Goal: Communication & Community: Answer question/provide support

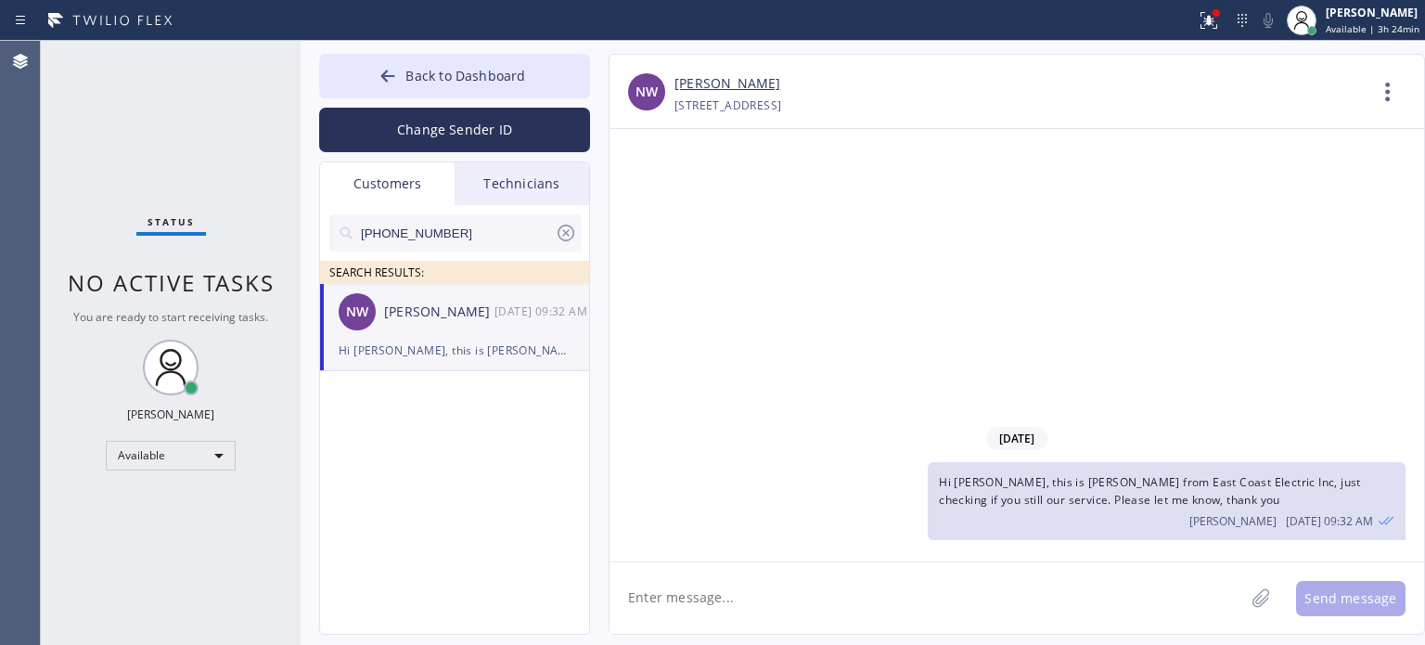
click at [427, 67] on span "Back to Dashboard" at bounding box center [465, 76] width 120 height 18
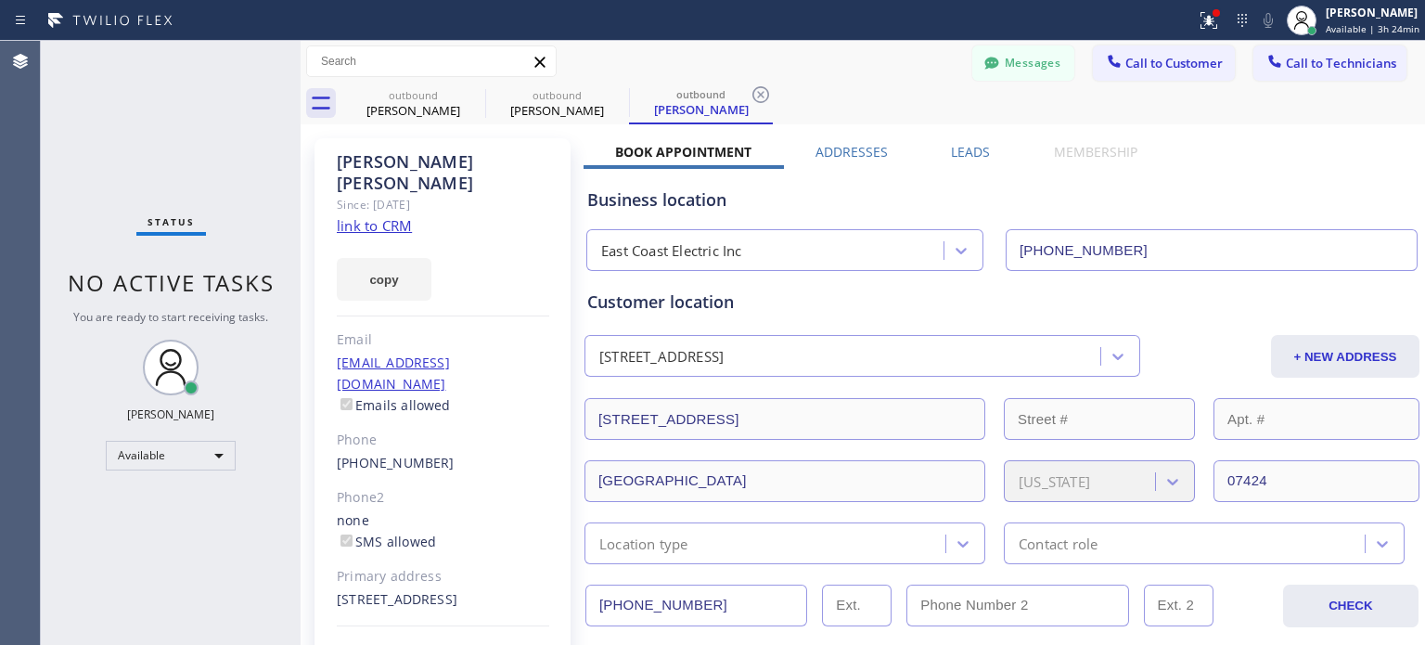
drag, startPoint x: 1106, startPoint y: 51, endPoint x: 1040, endPoint y: 144, distance: 113.7
click at [1105, 54] on icon at bounding box center [1114, 61] width 19 height 19
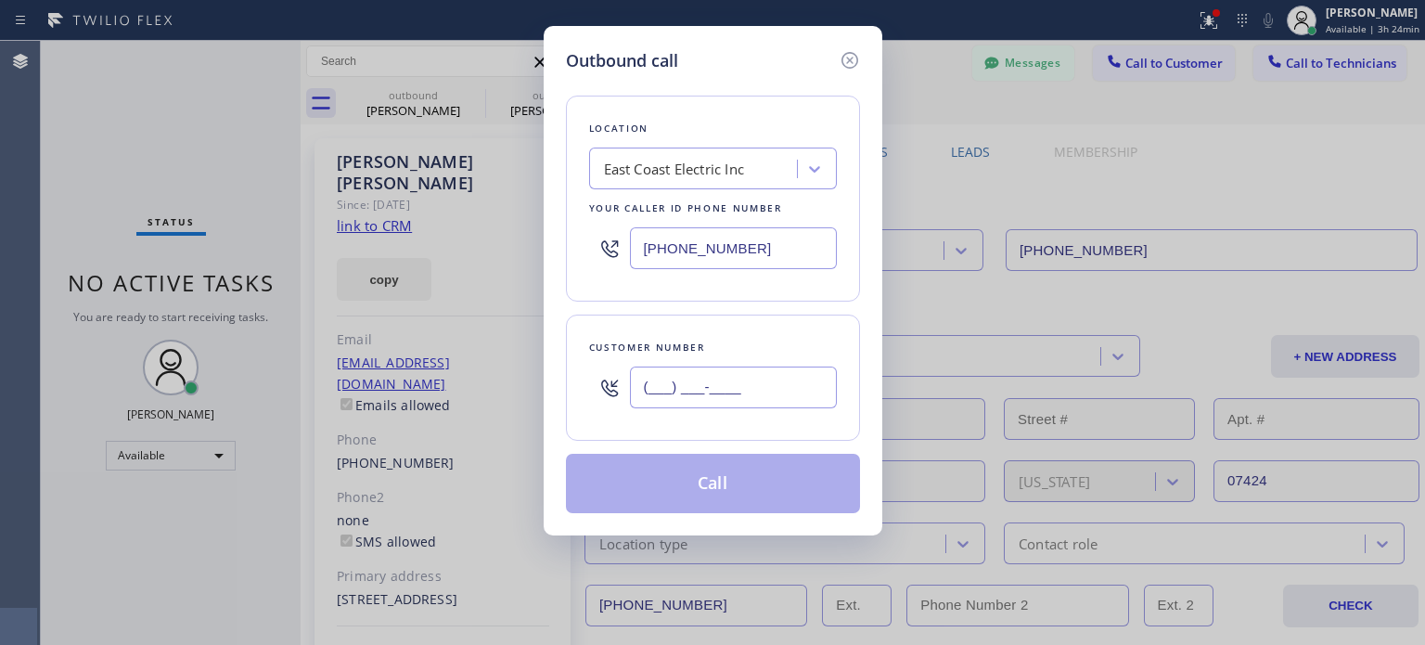
paste input "438) 820-5868"
click at [683, 376] on input "(___) ___-____" at bounding box center [733, 387] width 207 height 42
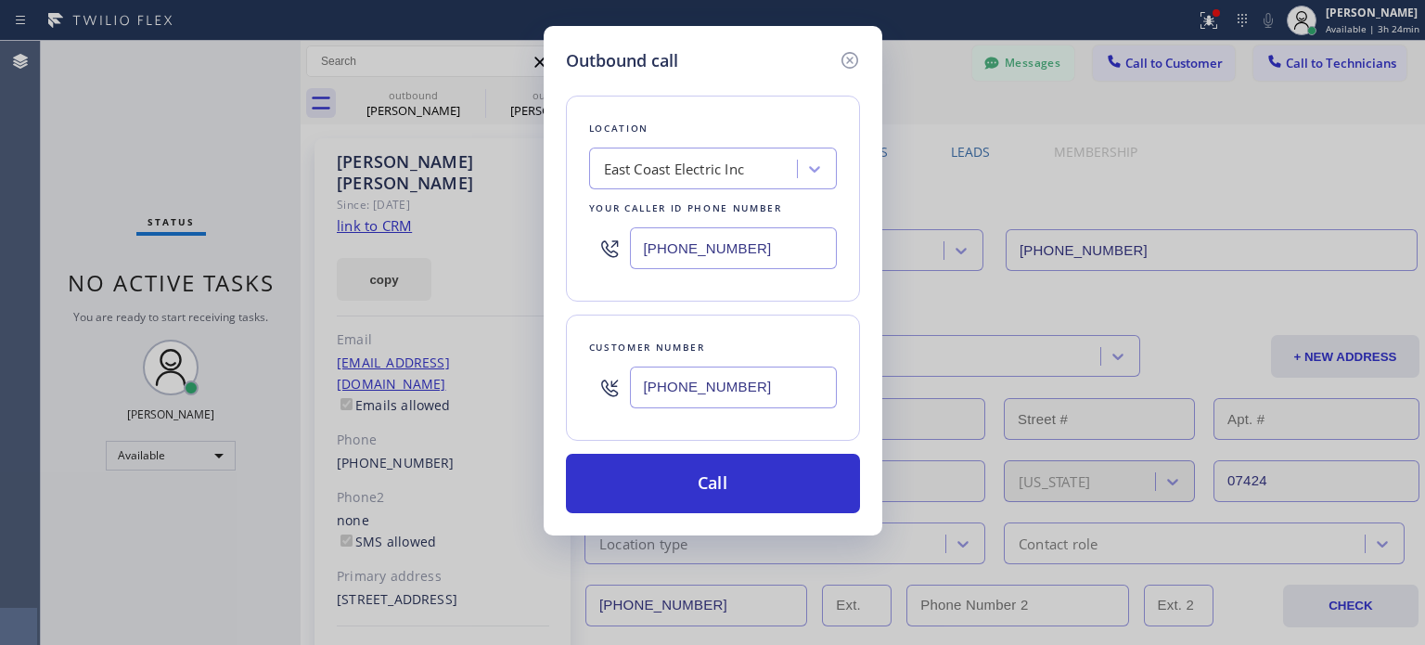
type input "[PHONE_NUMBER]"
click at [705, 230] on input "[PHONE_NUMBER]" at bounding box center [733, 248] width 207 height 42
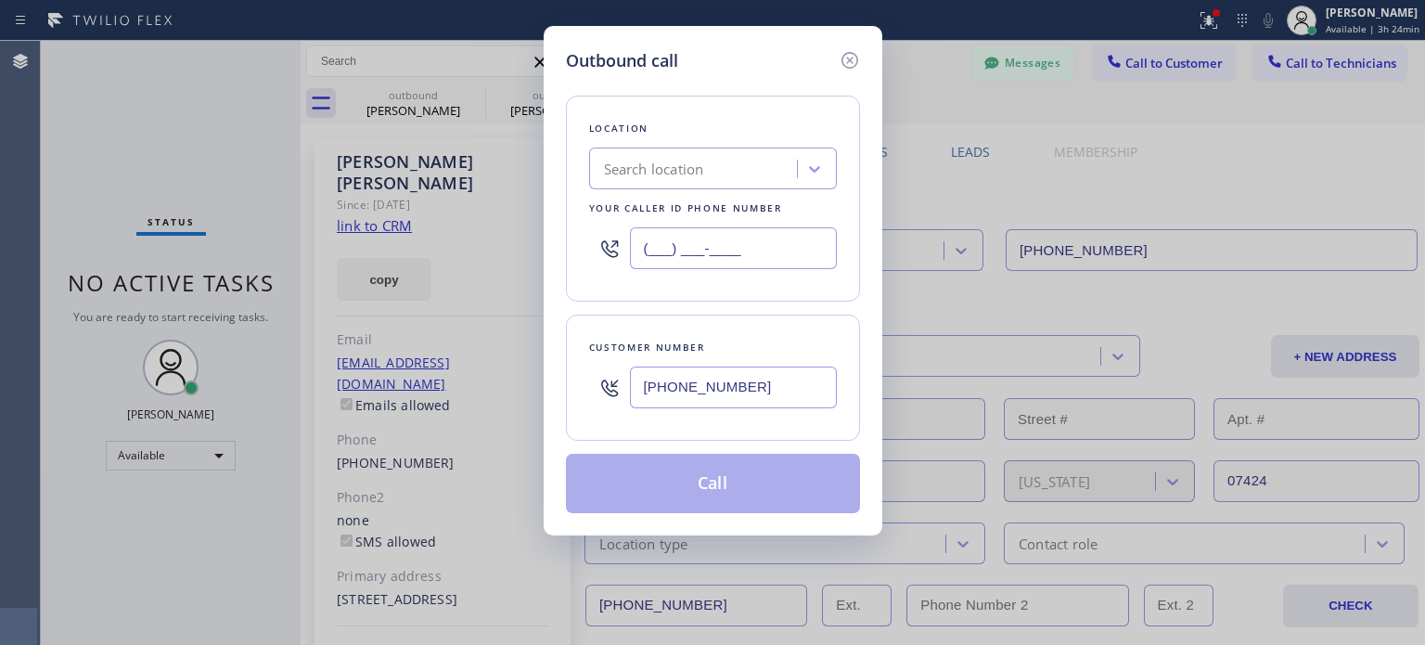
type input "(___) ___-____"
click at [701, 177] on div "Search location" at bounding box center [654, 169] width 100 height 21
paste input "5 Star Electricians Hidden Hills"
type input "5 Star Electricians Hidden Hills"
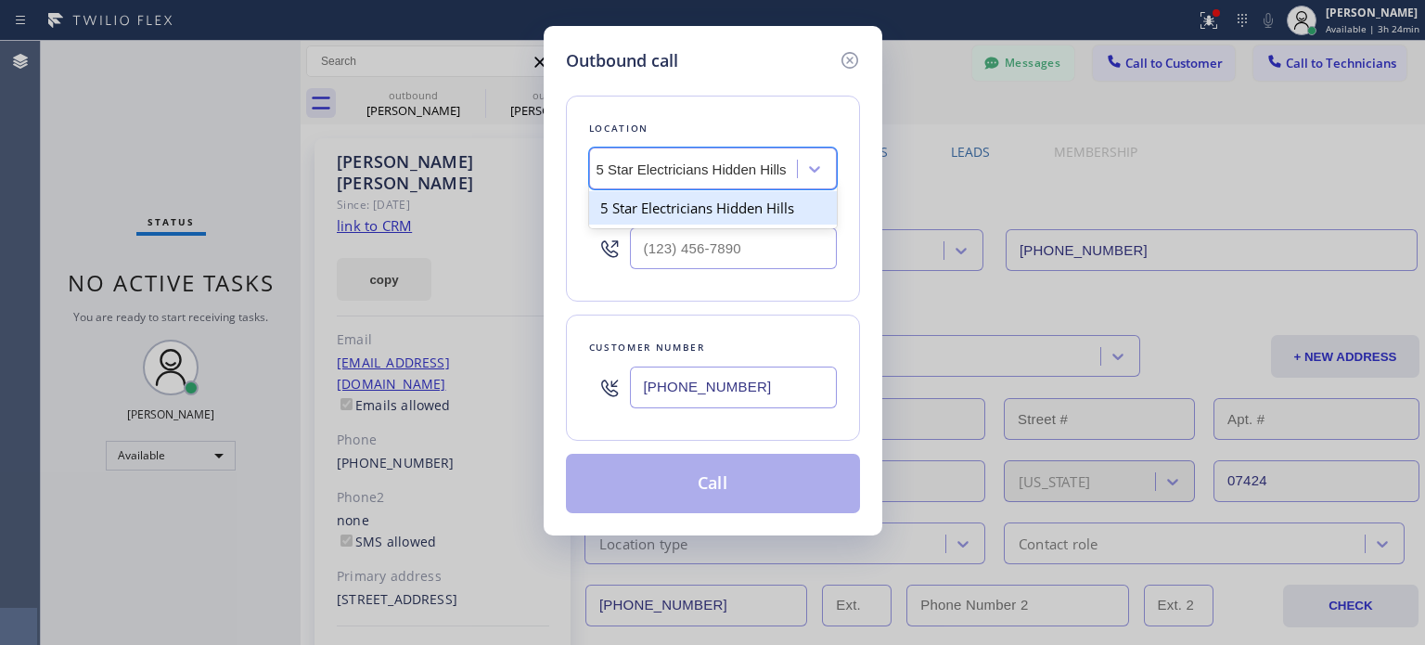
click at [713, 217] on div "5 Star Electricians Hidden Hills" at bounding box center [713, 207] width 248 height 33
type input "[PHONE_NUMBER]"
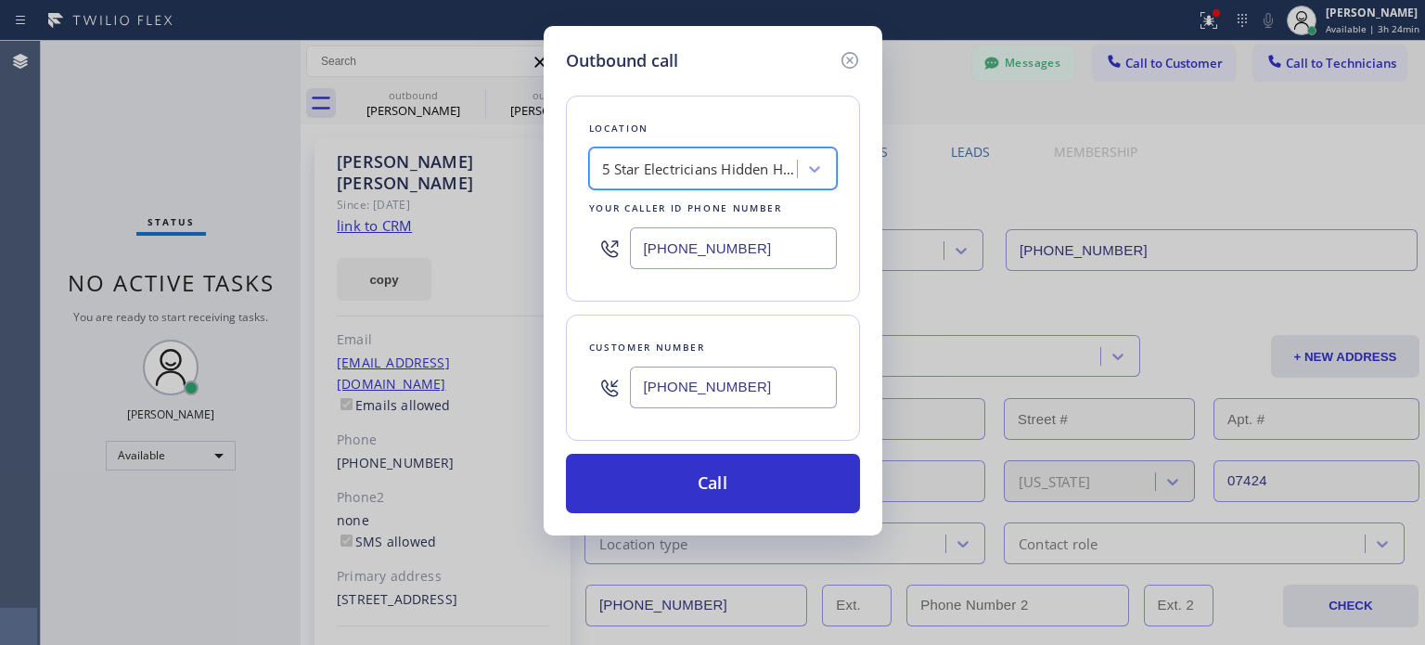
scroll to position [0, 1]
click at [748, 538] on div "Outbound call Location 5 Star Electricians [GEOGRAPHIC_DATA] Your caller id pho…" at bounding box center [712, 322] width 1425 height 645
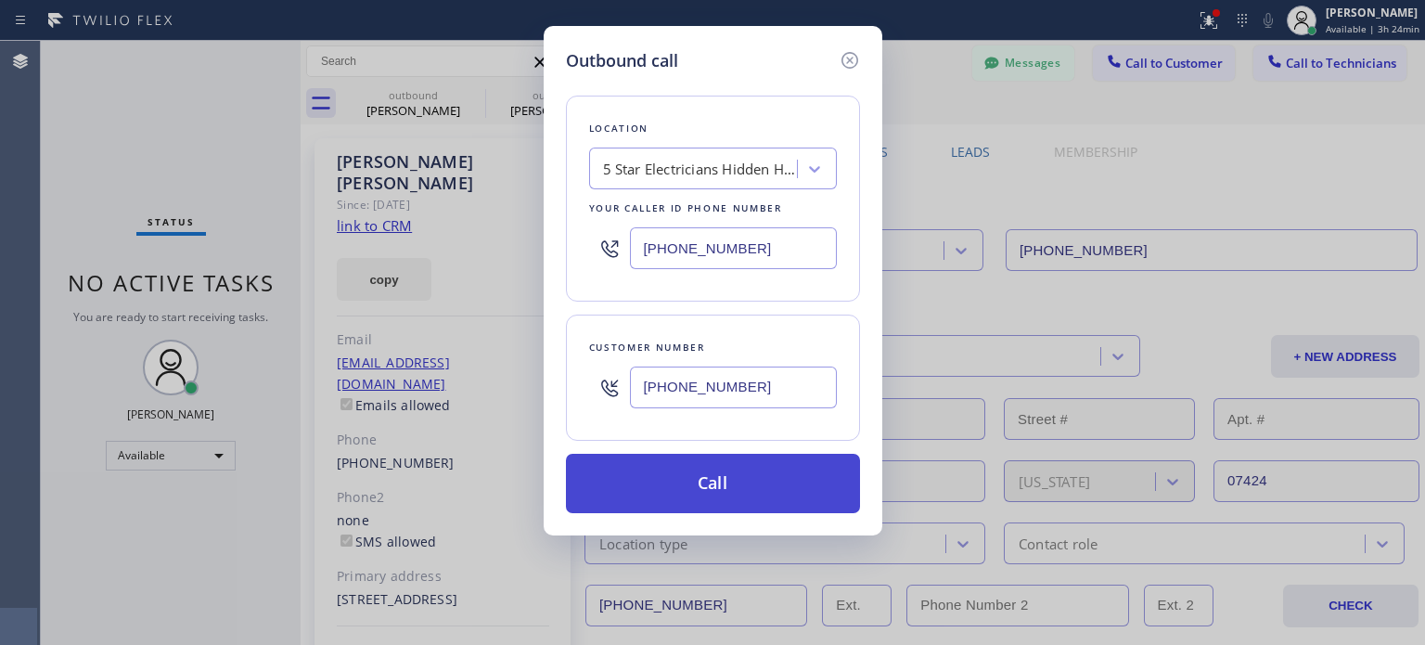
click at [722, 489] on button "Call" at bounding box center [713, 483] width 294 height 59
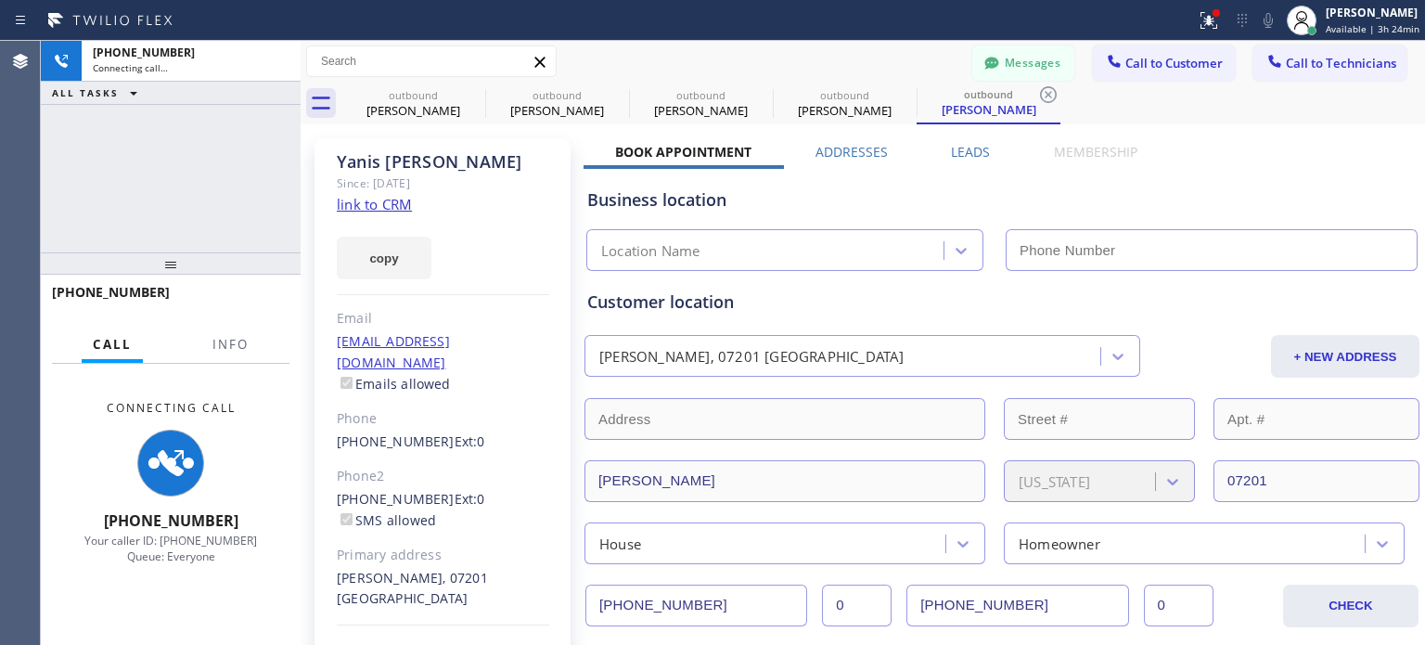
type input "[PHONE_NUMBER]"
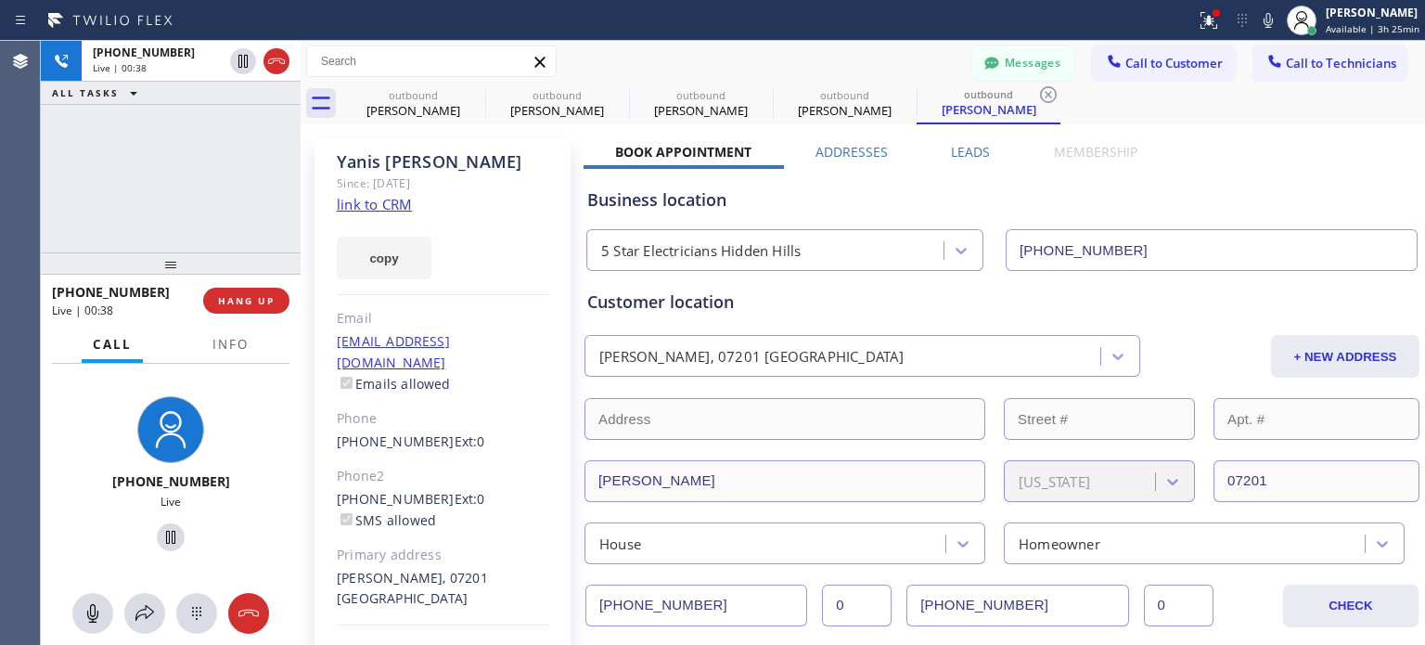
click at [1268, 211] on div "Business location" at bounding box center [1001, 199] width 829 height 25
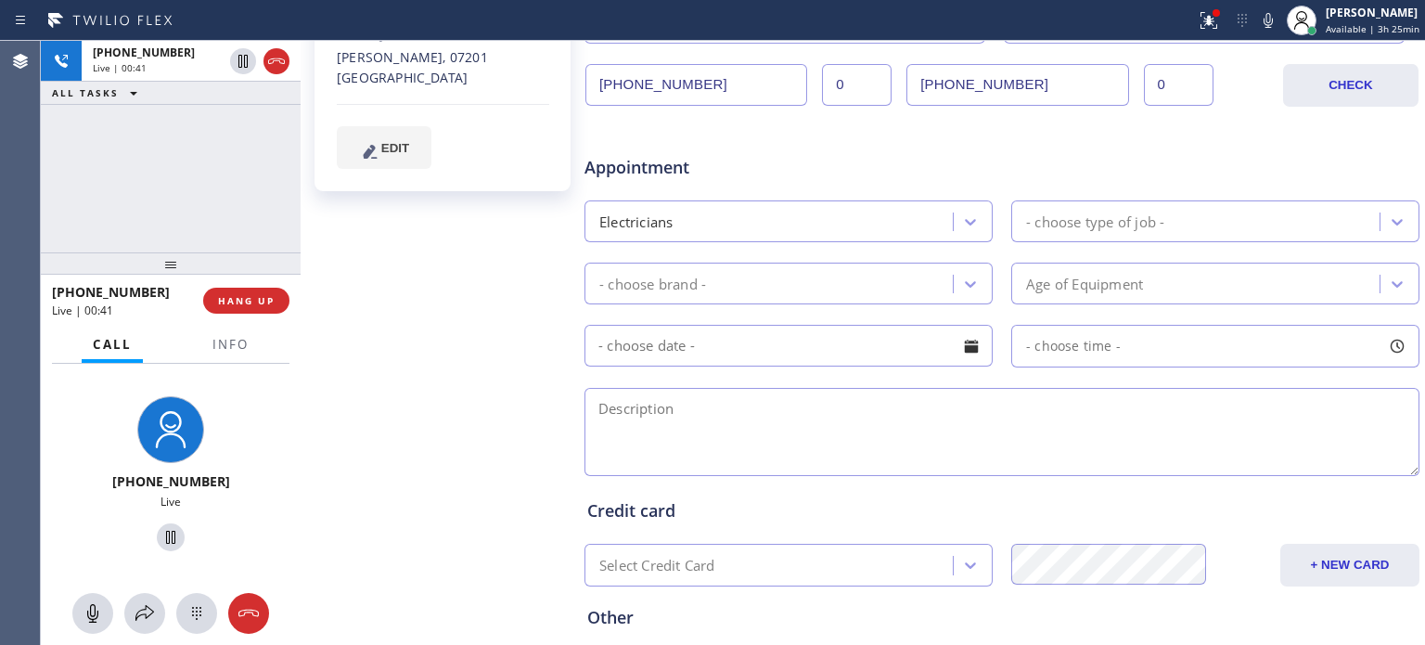
scroll to position [556, 0]
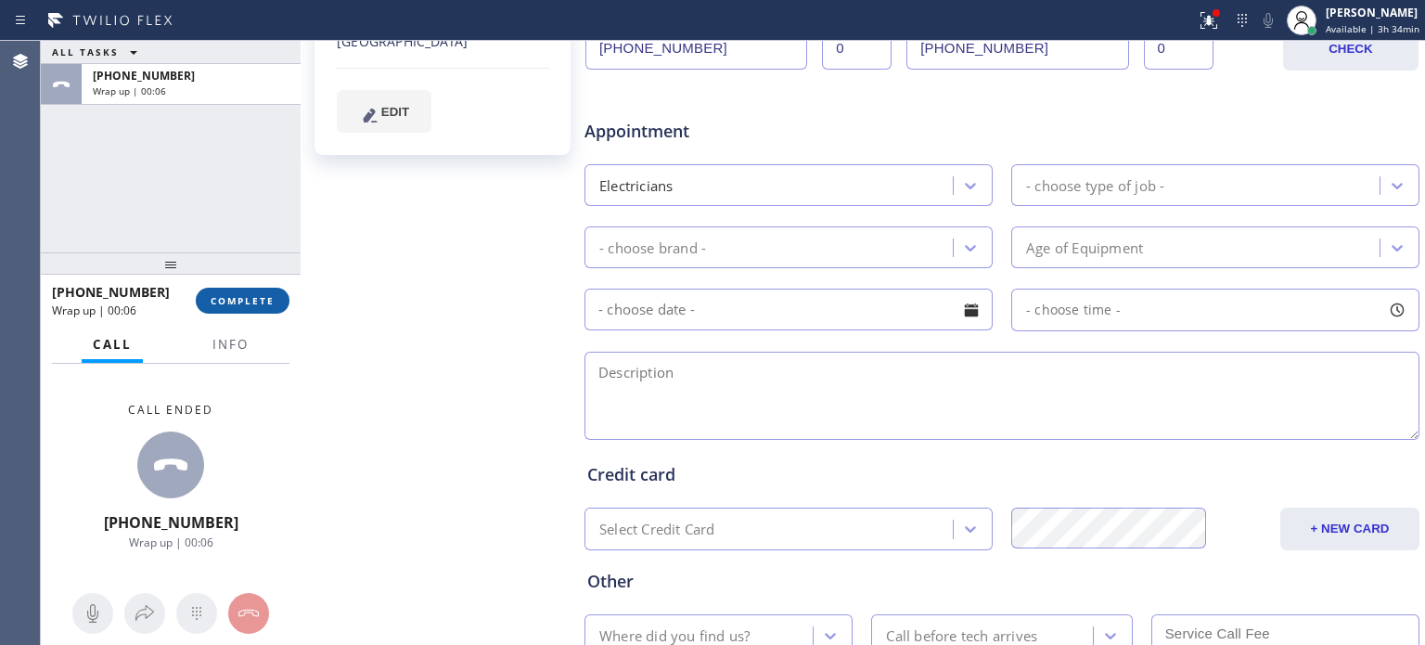
click at [267, 300] on span "COMPLETE" at bounding box center [243, 300] width 64 height 13
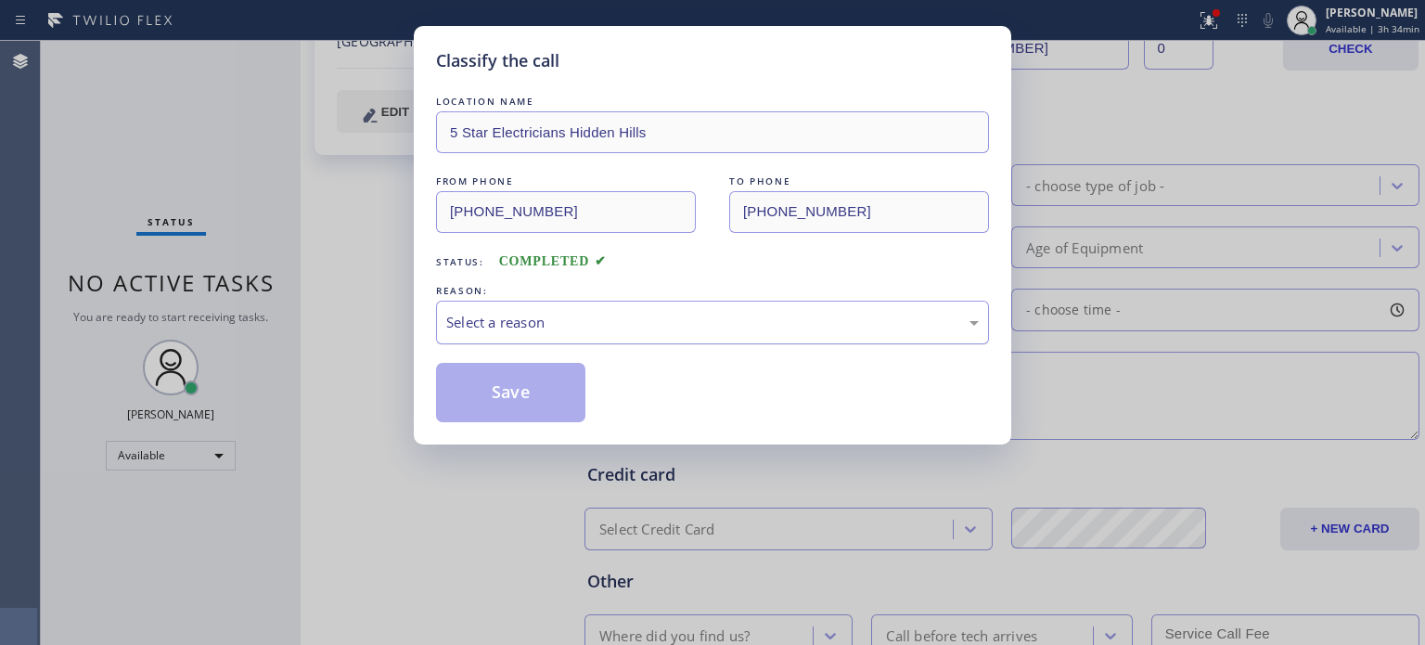
click at [596, 327] on div "Select a reason" at bounding box center [712, 322] width 532 height 21
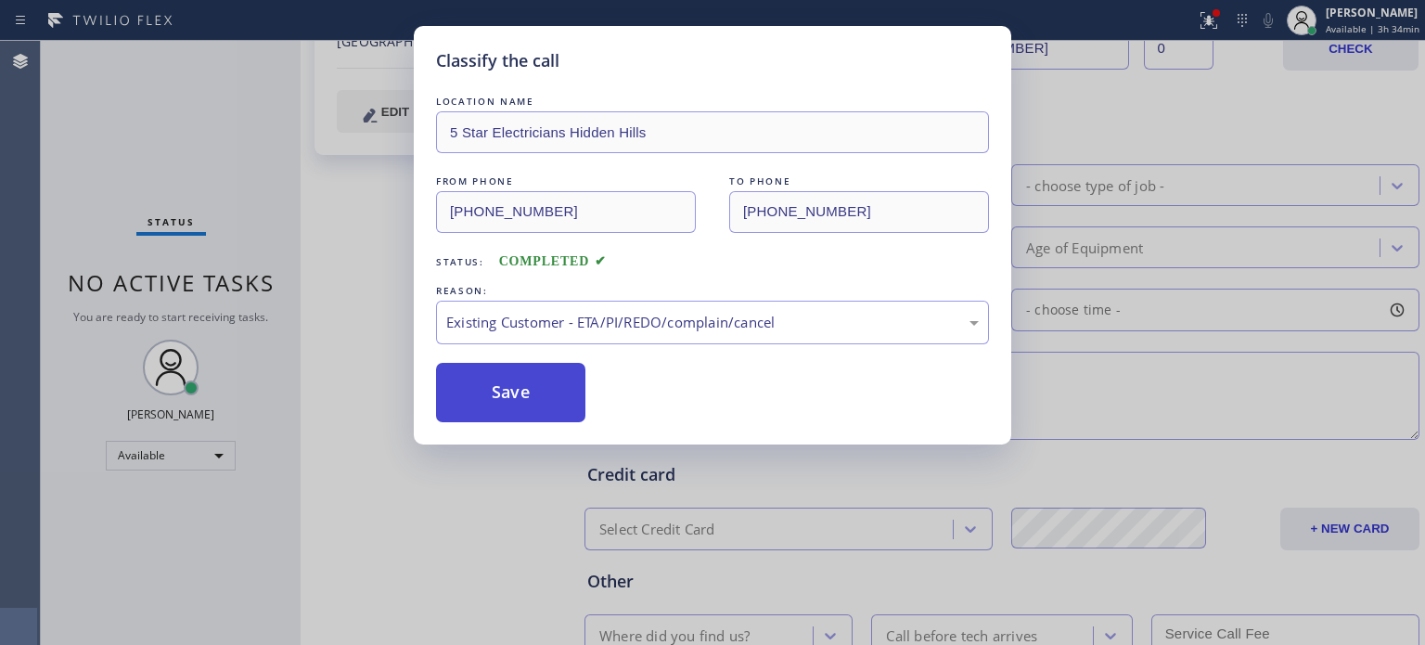
drag, startPoint x: 555, startPoint y: 385, endPoint x: 544, endPoint y: 367, distance: 20.4
click at [555, 384] on button "Save" at bounding box center [510, 392] width 149 height 59
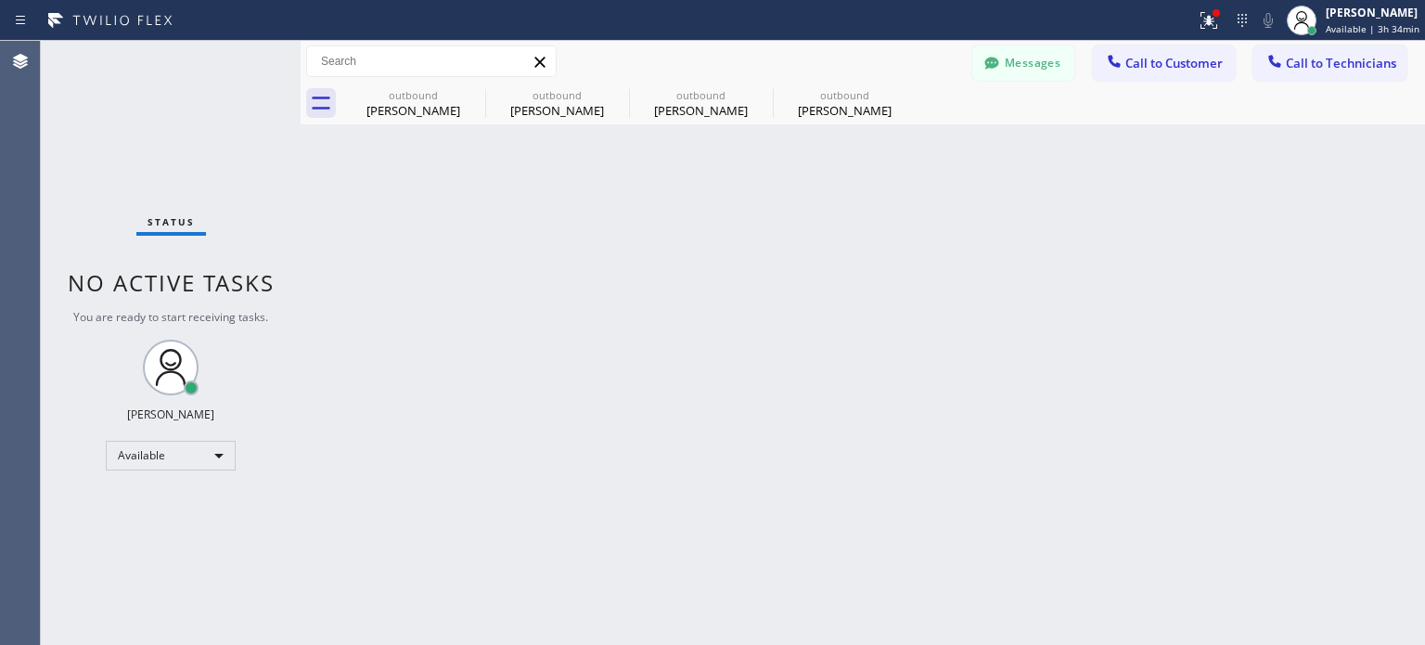
click at [1164, 421] on div "Back to Dashboard Change Sender ID Customers Technicians [PHONE_NUMBER] SEARCH …" at bounding box center [862, 343] width 1124 height 604
click at [1039, 63] on button "Messages" at bounding box center [1023, 62] width 102 height 35
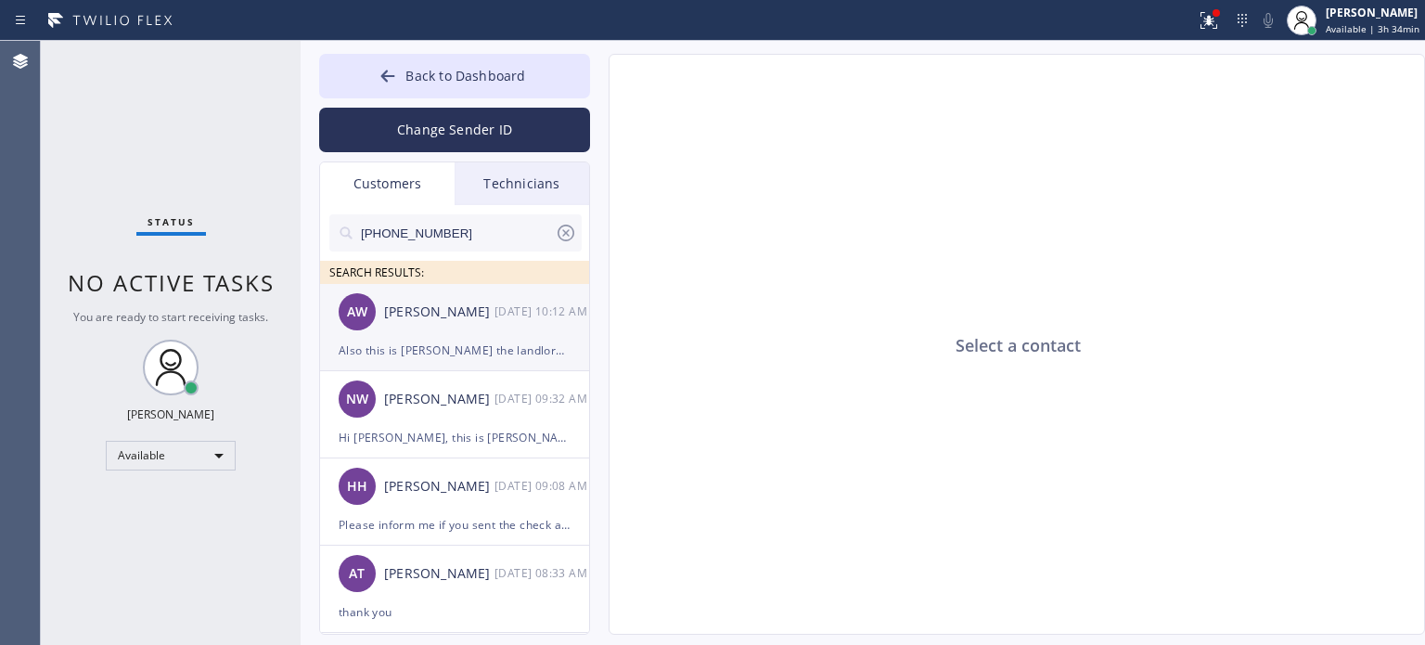
click at [458, 339] on div "Also this is [PERSON_NAME] the landlord - [PERSON_NAME] is the tenant" at bounding box center [455, 349] width 232 height 21
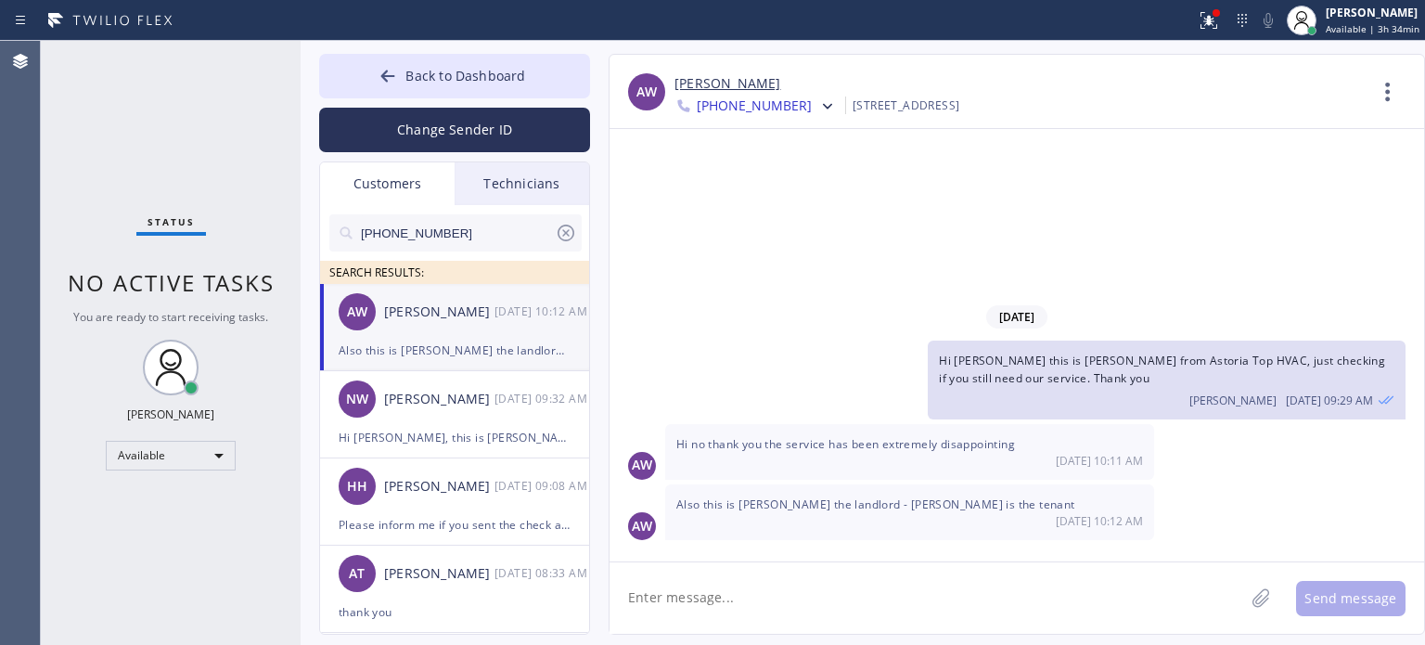
click at [733, 582] on textarea at bounding box center [926, 597] width 634 height 71
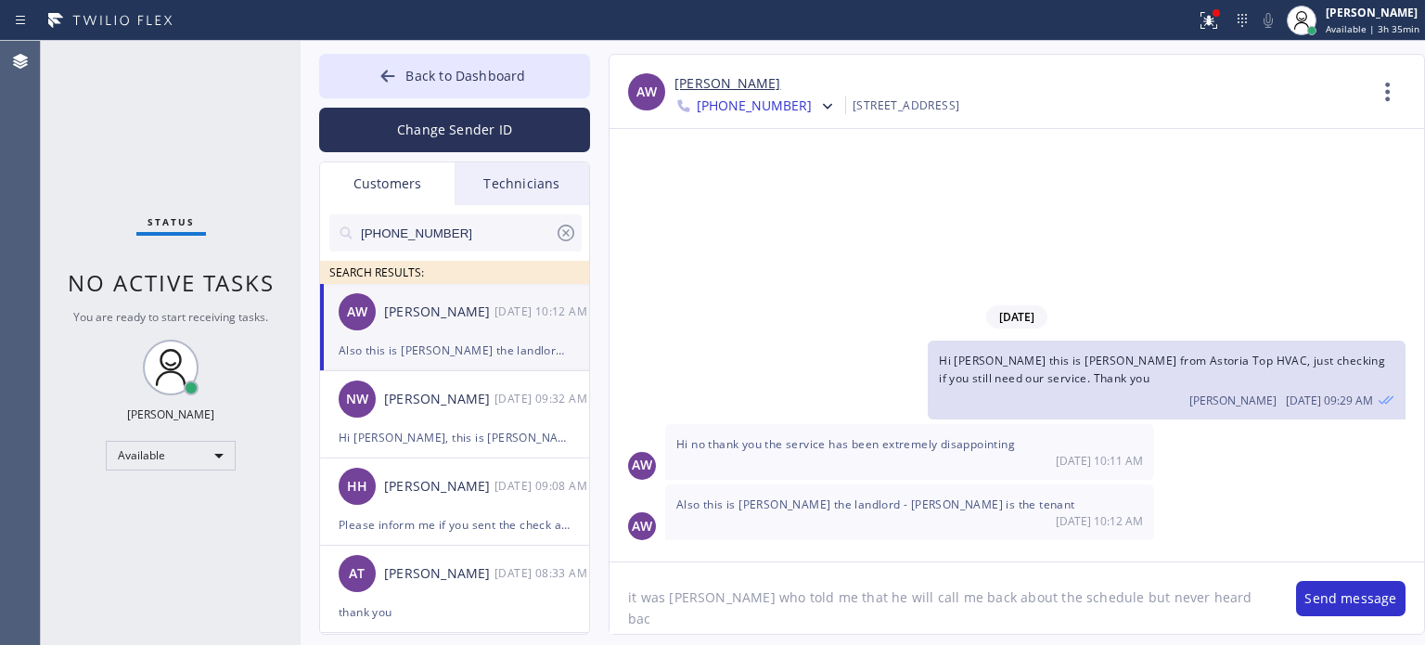
type textarea "it was [PERSON_NAME] who told me that he will call me back about the schedule b…"
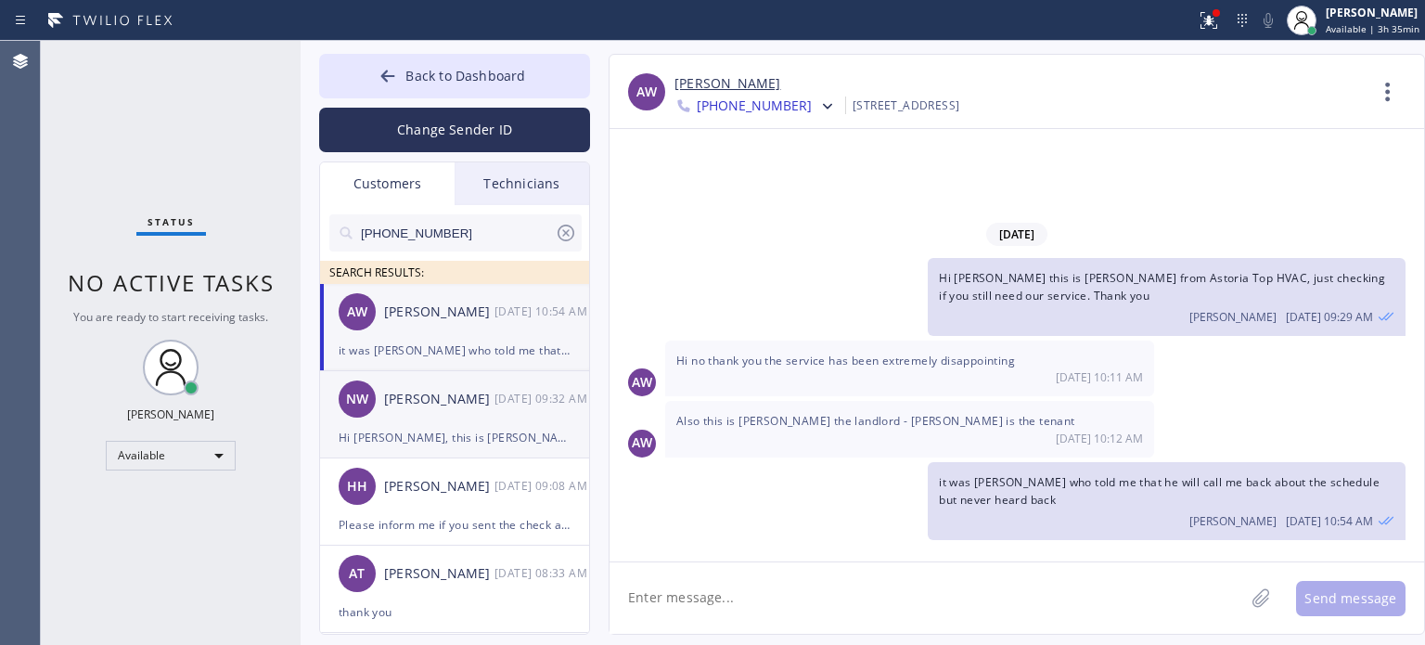
click at [408, 428] on div "Hi [PERSON_NAME], this is [PERSON_NAME] from East Coast Electric Inc, just chec…" at bounding box center [455, 437] width 232 height 21
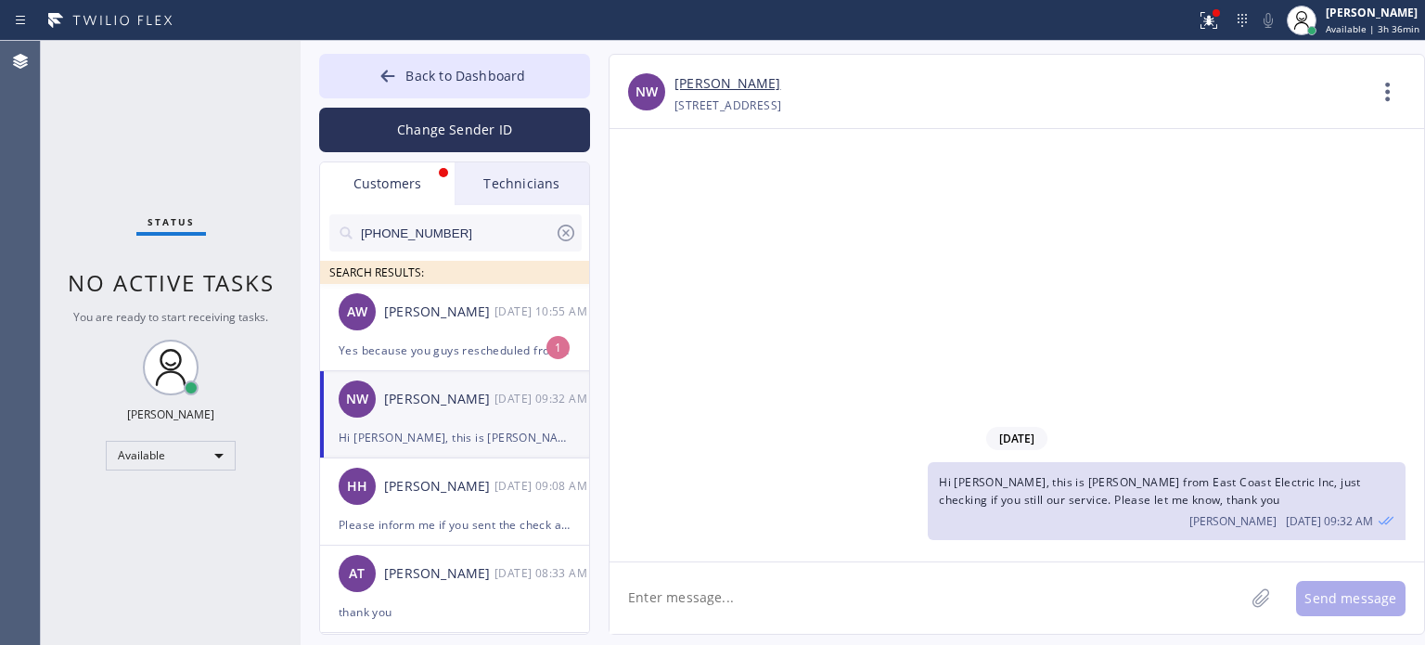
drag, startPoint x: 1243, startPoint y: 303, endPoint x: 928, endPoint y: 228, distance: 323.3
click at [1235, 303] on div "[DATE] Hi [PERSON_NAME], this is [PERSON_NAME] from East Coast Electric Inc, ju…" at bounding box center [1016, 345] width 814 height 432
click at [386, 356] on div "Yes because you guys rescheduled from the original time and then the second per…" at bounding box center [455, 349] width 232 height 21
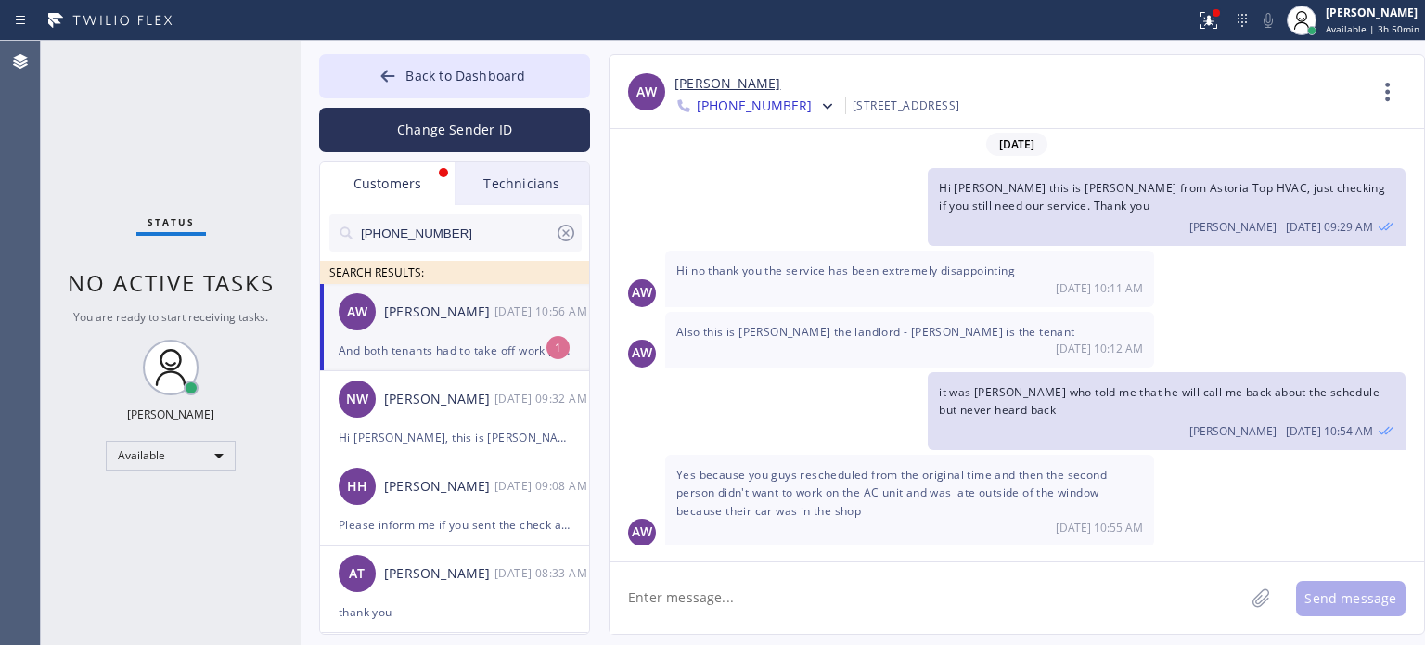
scroll to position [82, 0]
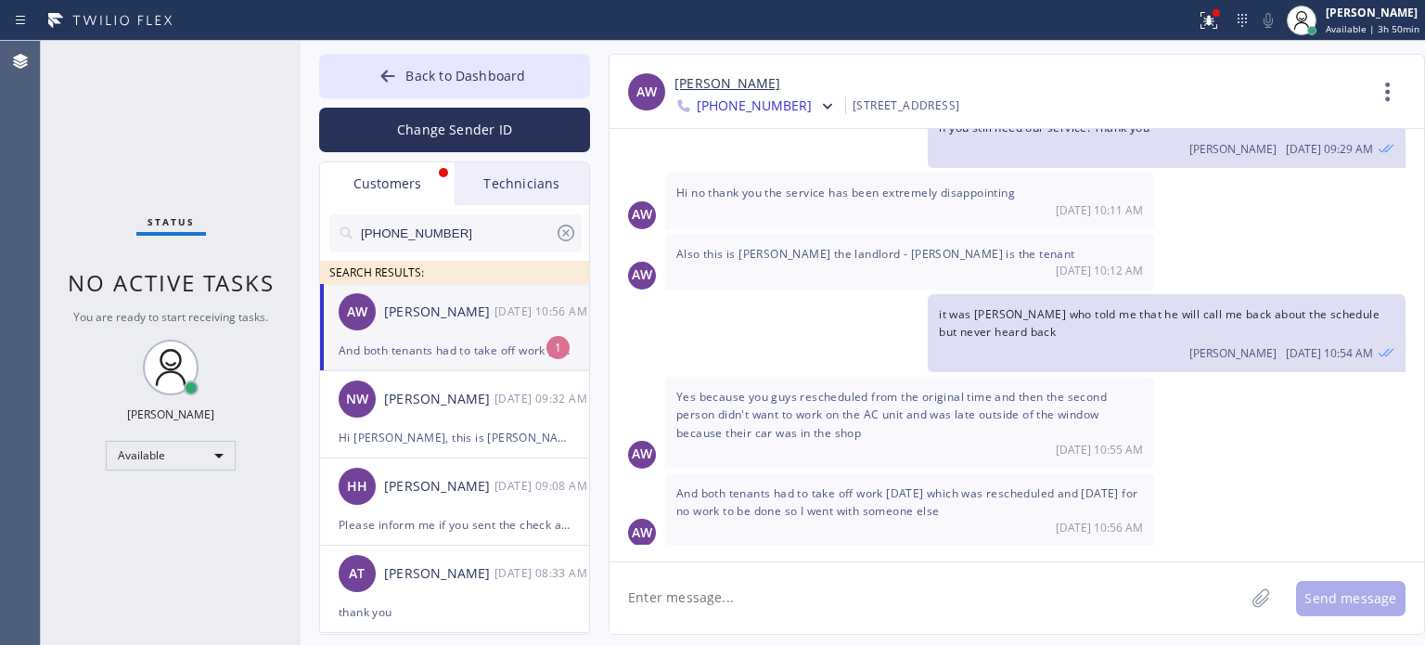
click at [457, 346] on div "And both tenants had to take off work [DATE] which was rescheduled and [DATE] f…" at bounding box center [455, 349] width 232 height 21
click at [774, 605] on textarea at bounding box center [926, 597] width 634 height 71
click at [772, 593] on textarea at bounding box center [926, 597] width 634 height 71
click at [766, 593] on textarea at bounding box center [926, 597] width 634 height 71
type textarea "got it, thanks for letting me know"
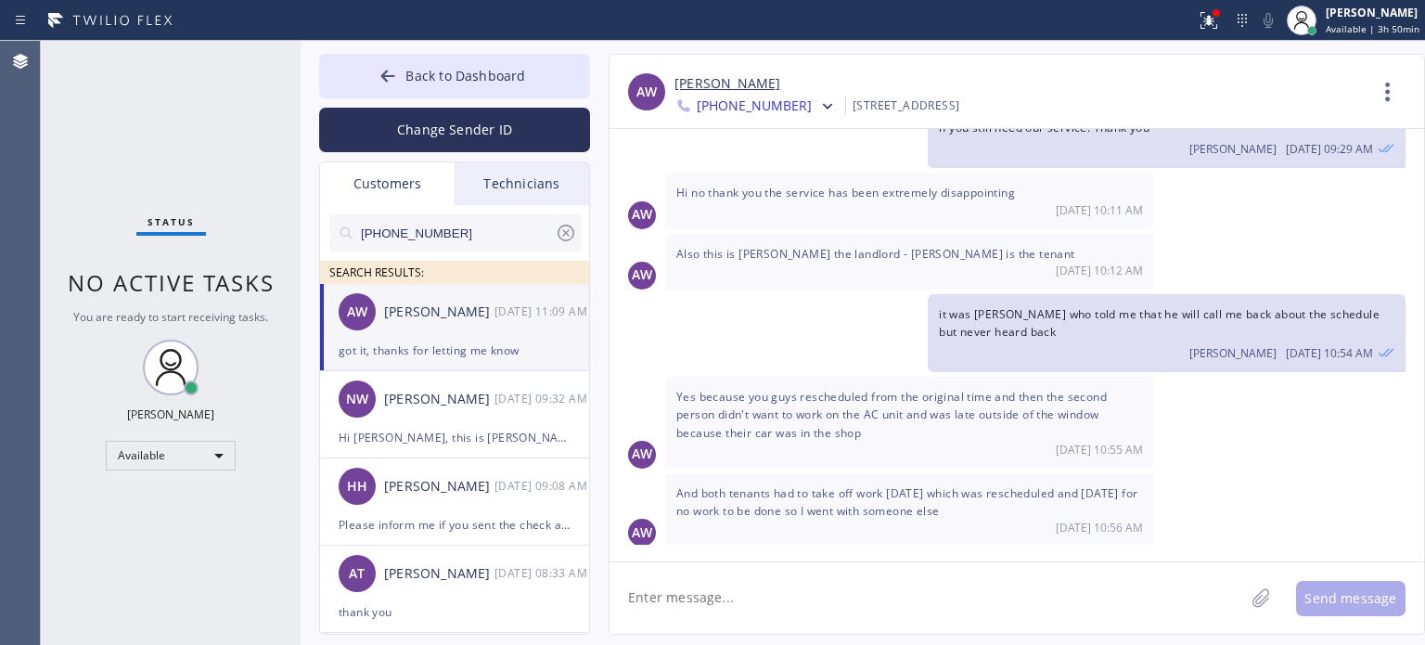
scroll to position [146, 0]
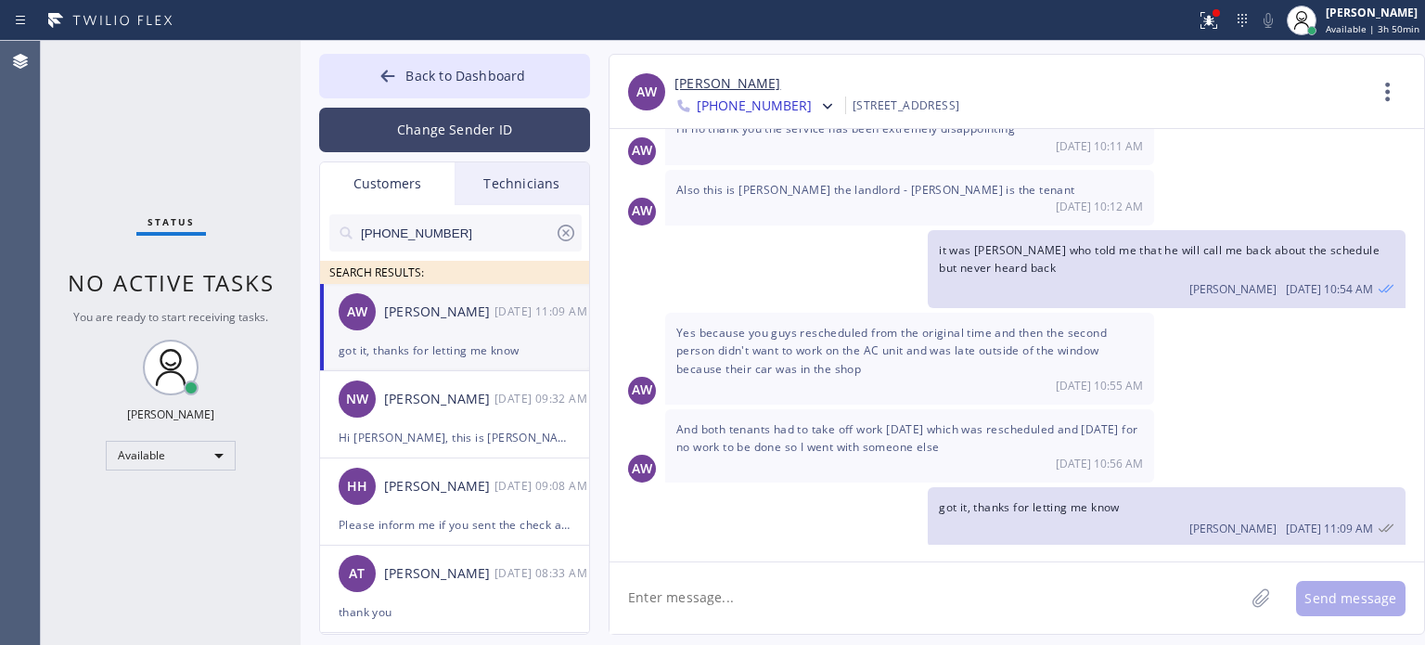
click at [415, 121] on button "Change Sender ID" at bounding box center [454, 130] width 271 height 45
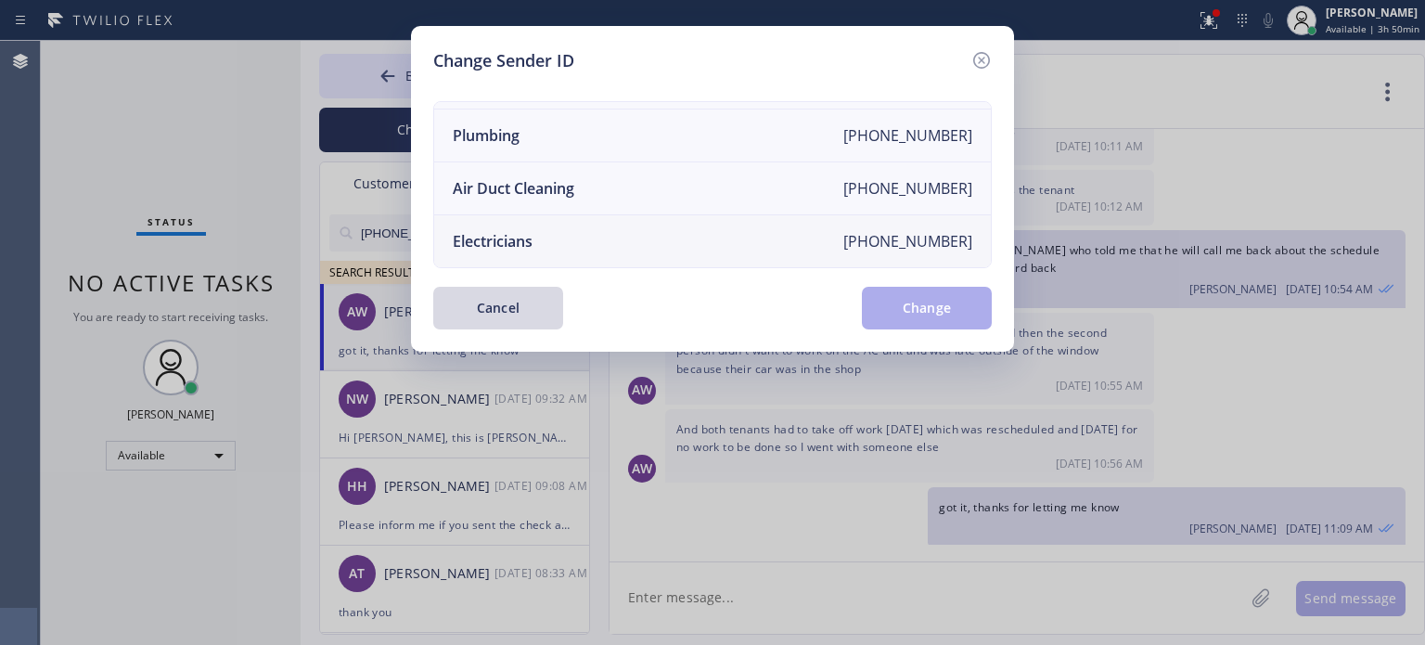
scroll to position [216, 0]
click at [497, 231] on div "Electricians" at bounding box center [493, 241] width 80 height 20
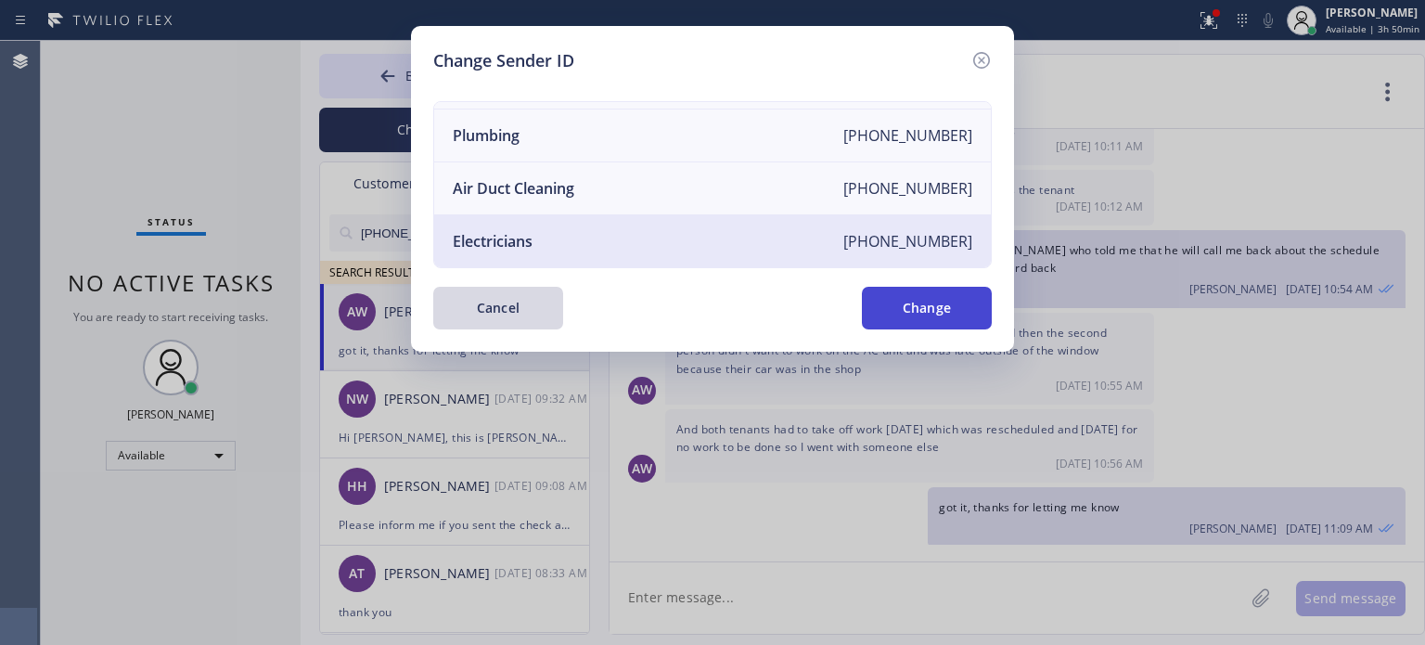
click at [876, 292] on button "Change" at bounding box center [927, 308] width 130 height 43
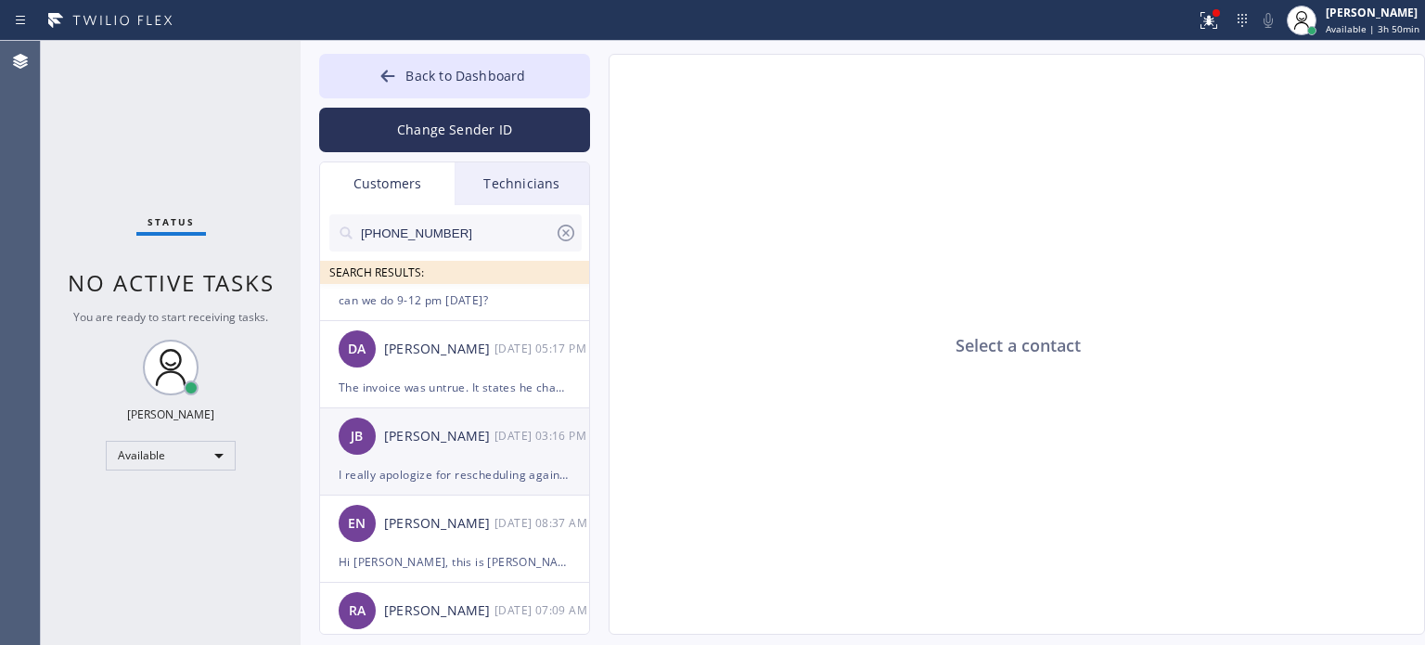
scroll to position [464, 0]
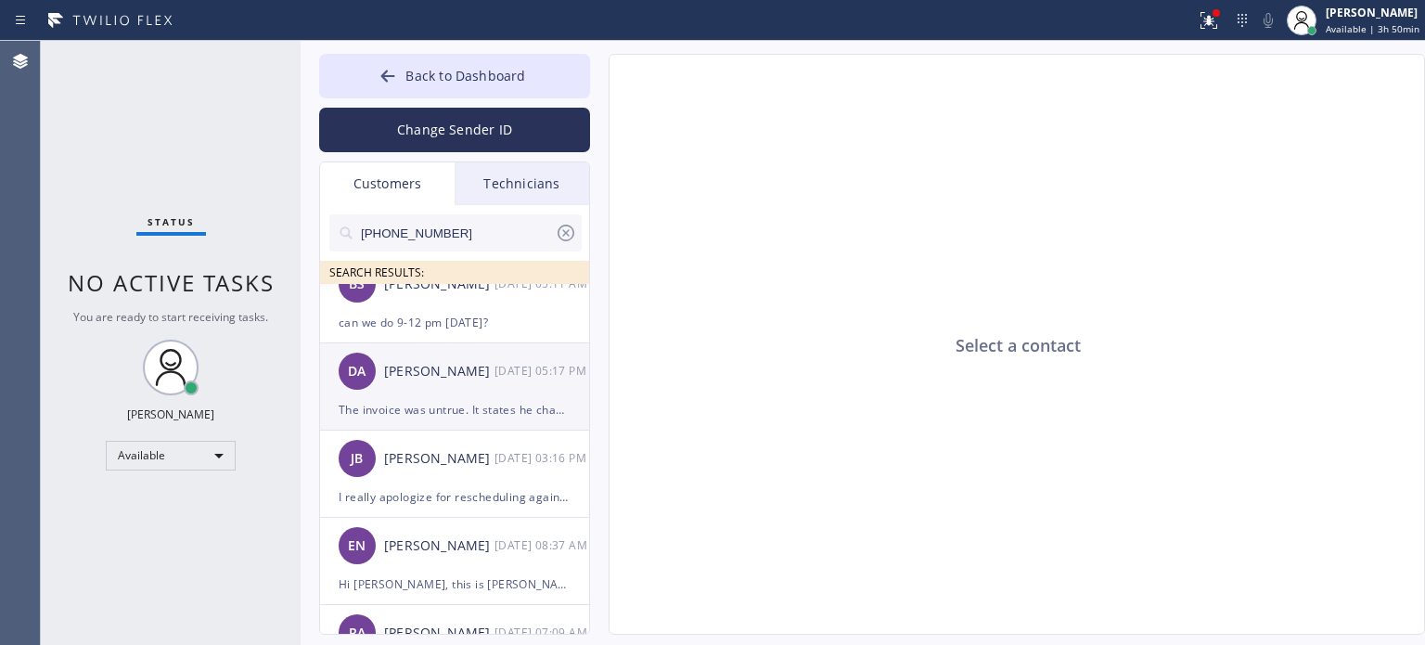
click at [414, 376] on div "[PERSON_NAME]" at bounding box center [439, 371] width 110 height 21
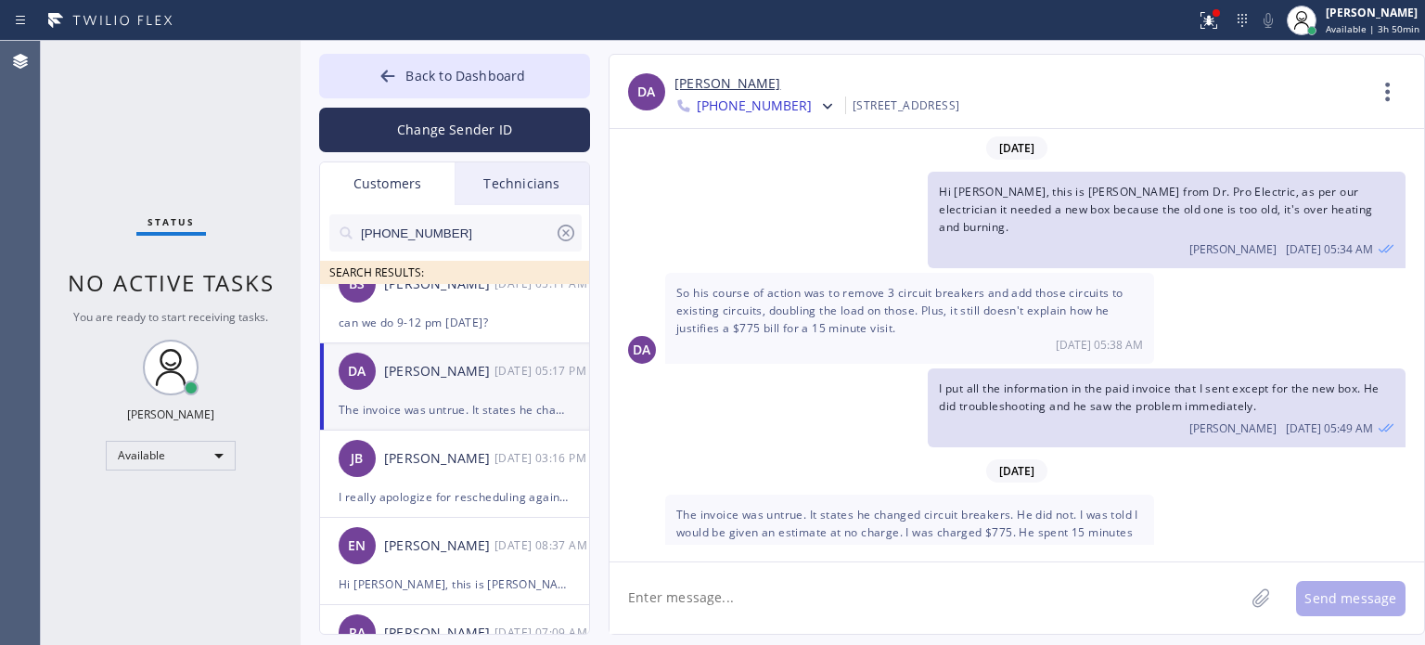
scroll to position [75, 0]
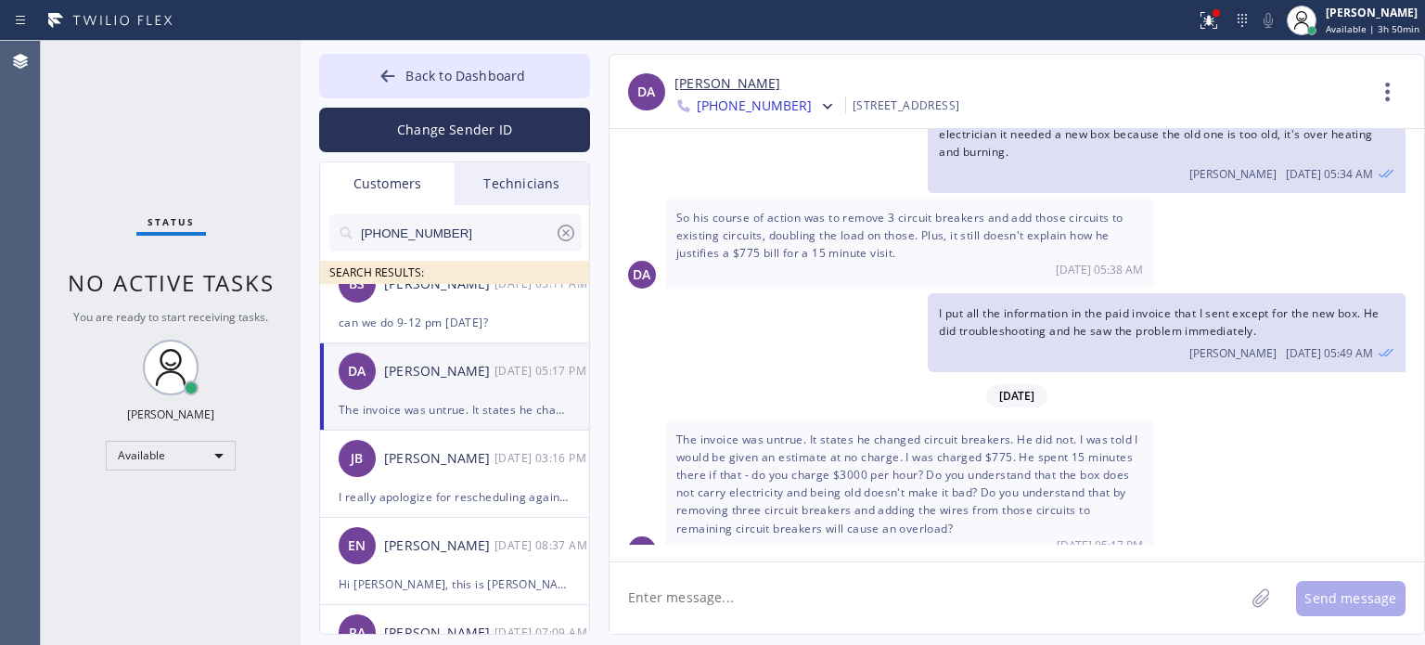
click at [749, 597] on textarea at bounding box center [926, 597] width 634 height 71
type textarea "how much refund you wanted?"
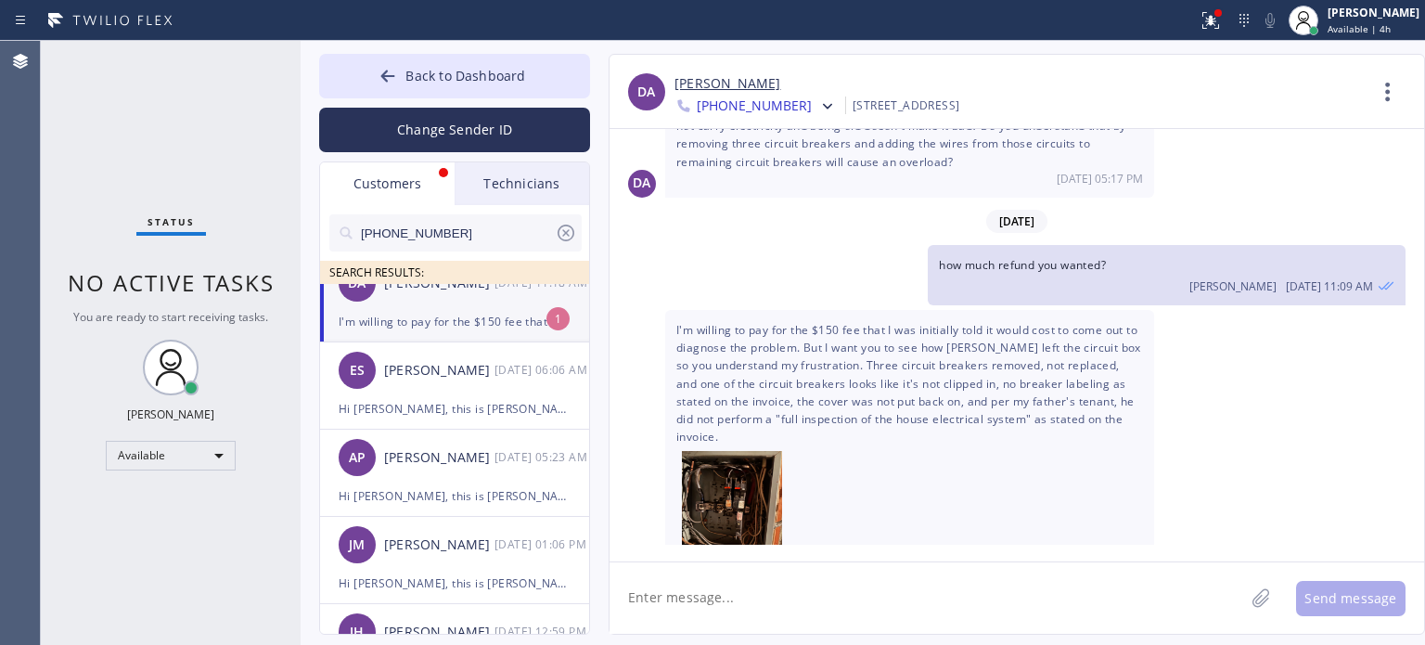
scroll to position [0, 0]
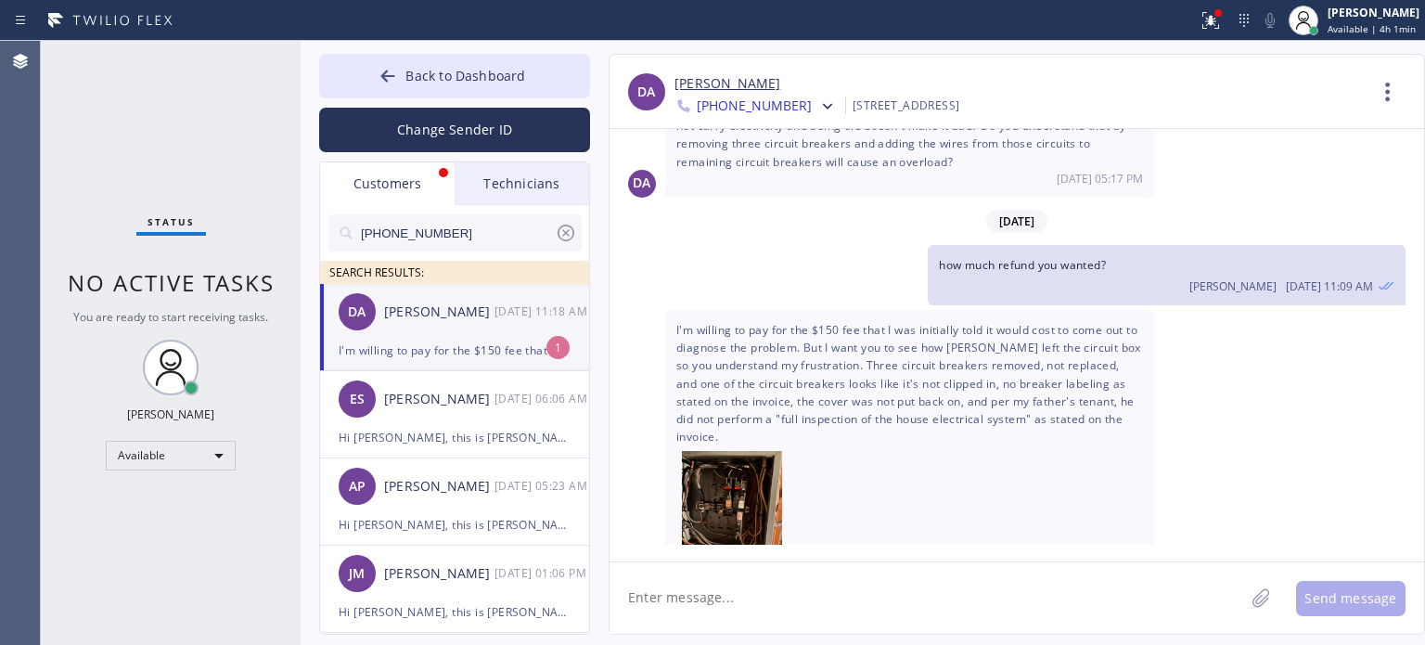
click at [745, 611] on textarea at bounding box center [926, 597] width 634 height 71
type textarea "In this case, we need to send [PERSON_NAME] to fix the problem"
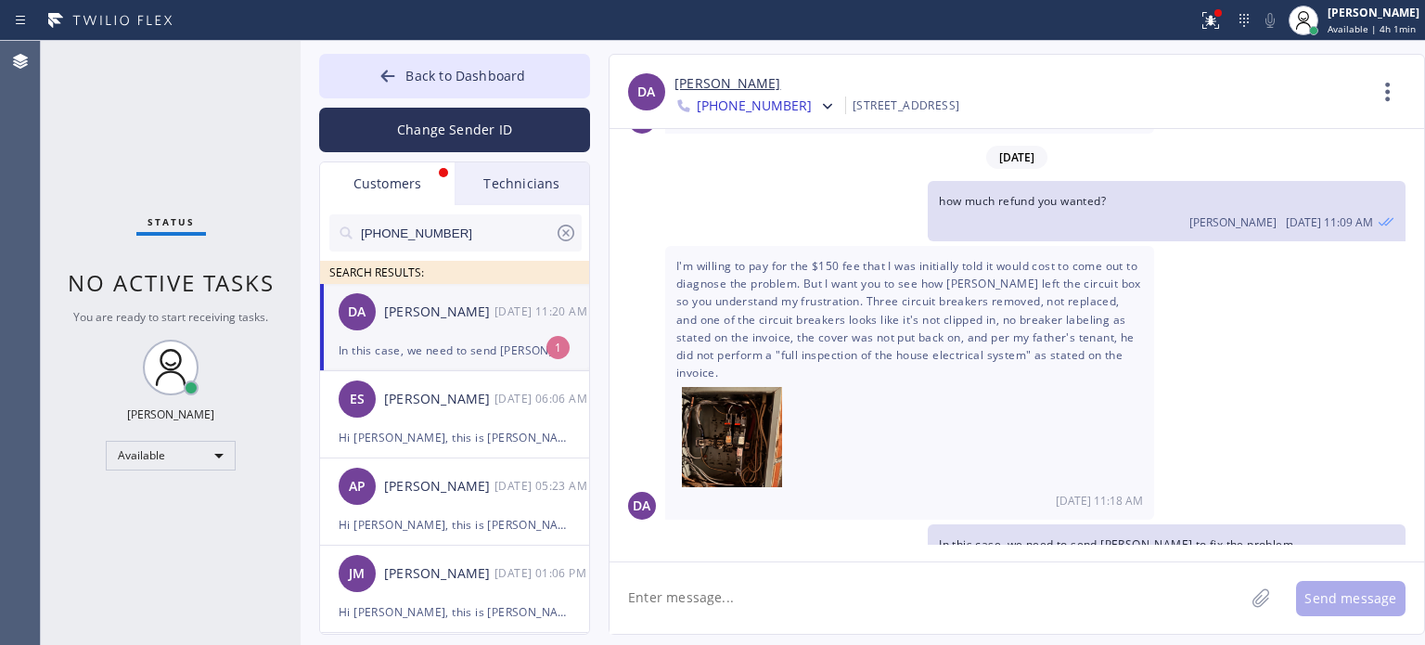
click at [415, 342] on div "In this case, we need to send [PERSON_NAME] to fix the problem" at bounding box center [455, 349] width 232 height 21
click at [405, 192] on div "Customers" at bounding box center [387, 183] width 134 height 43
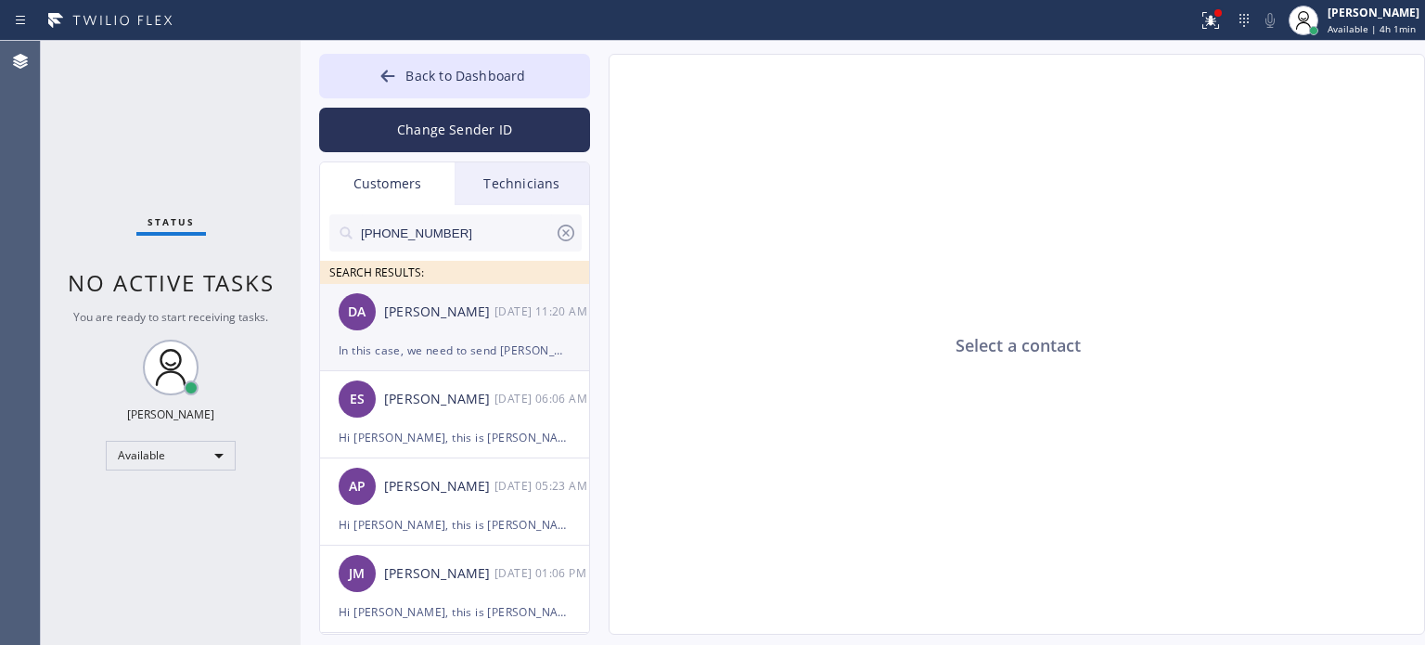
click at [486, 337] on div "DA [PERSON_NAME] [DATE] 11:20 AM" at bounding box center [455, 312] width 271 height 56
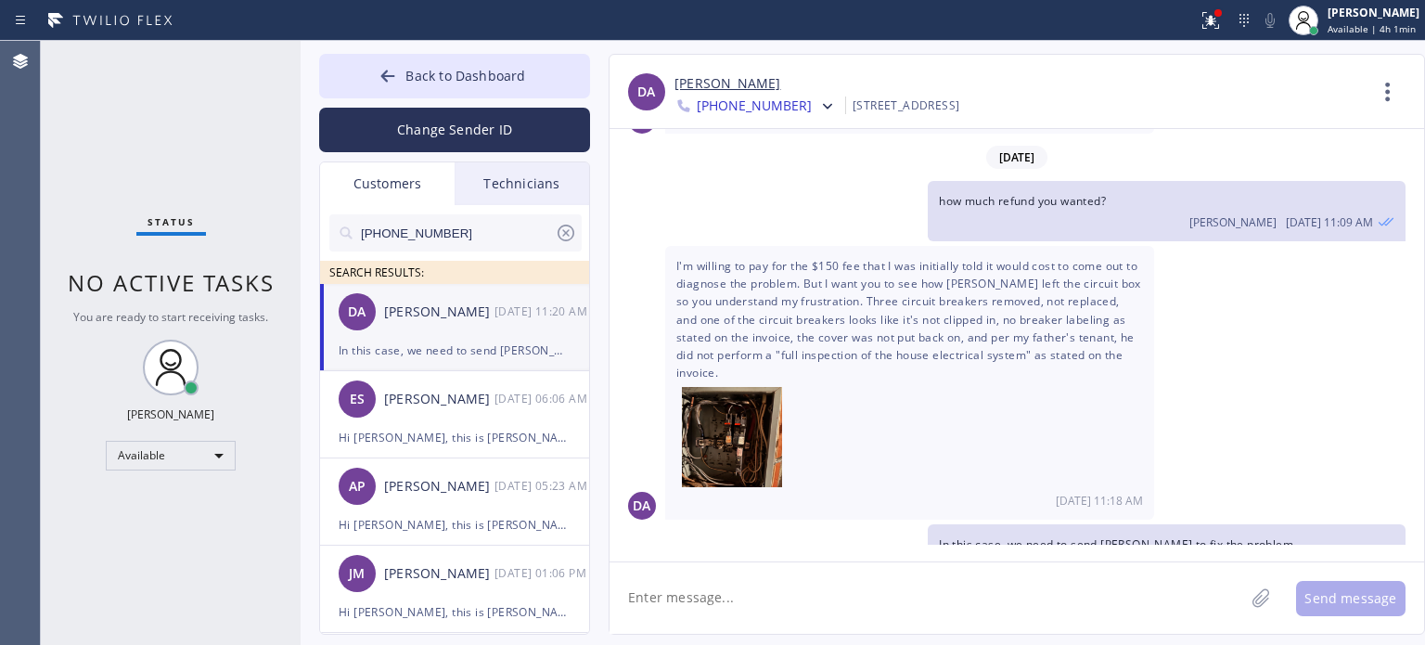
click at [792, 604] on textarea at bounding box center [926, 597] width 634 height 71
type textarea "b"
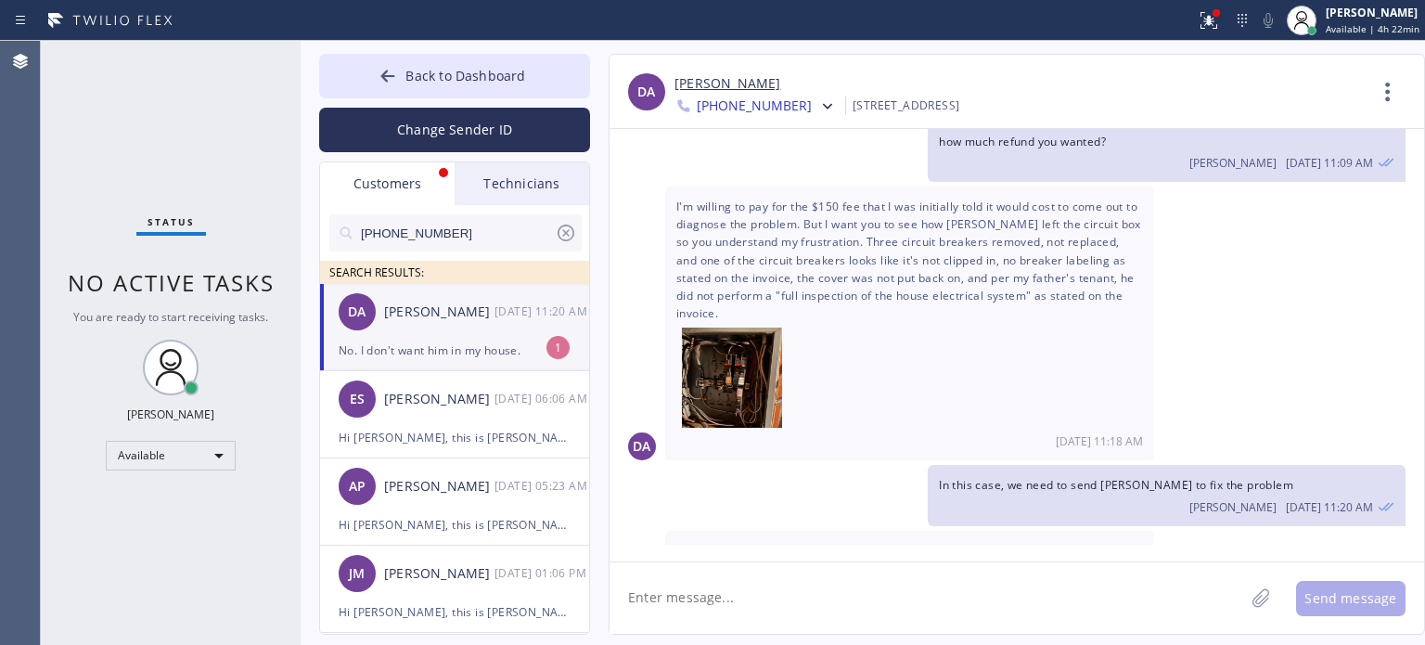
click at [448, 359] on div "No. I don't want him in my house." at bounding box center [455, 349] width 232 height 21
click at [770, 607] on textarea at bounding box center [926, 597] width 634 height 71
type textarea "we can only refund you $225"
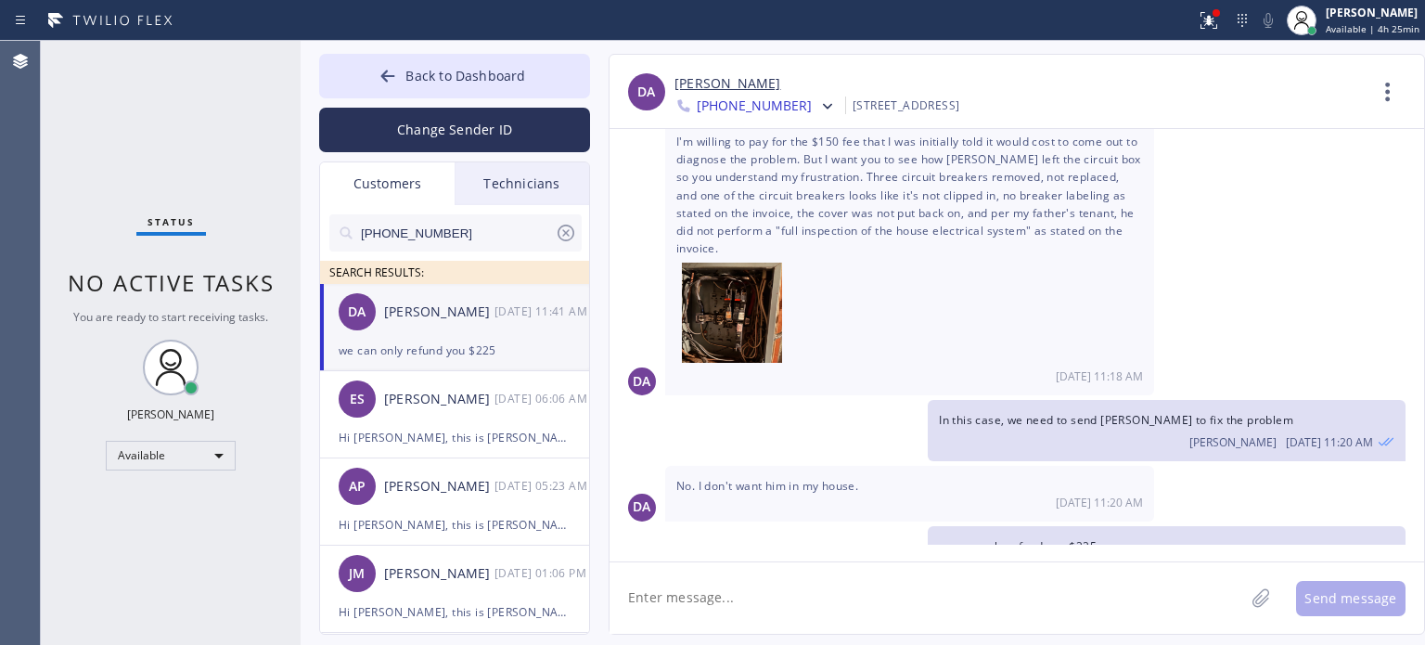
click at [392, 314] on div "[PERSON_NAME]" at bounding box center [439, 311] width 110 height 21
click at [1014, 589] on textarea at bounding box center [926, 597] width 634 height 71
click at [1068, 82] on div "[PERSON_NAME]" at bounding box center [1019, 83] width 691 height 21
